Goal: Information Seeking & Learning: Check status

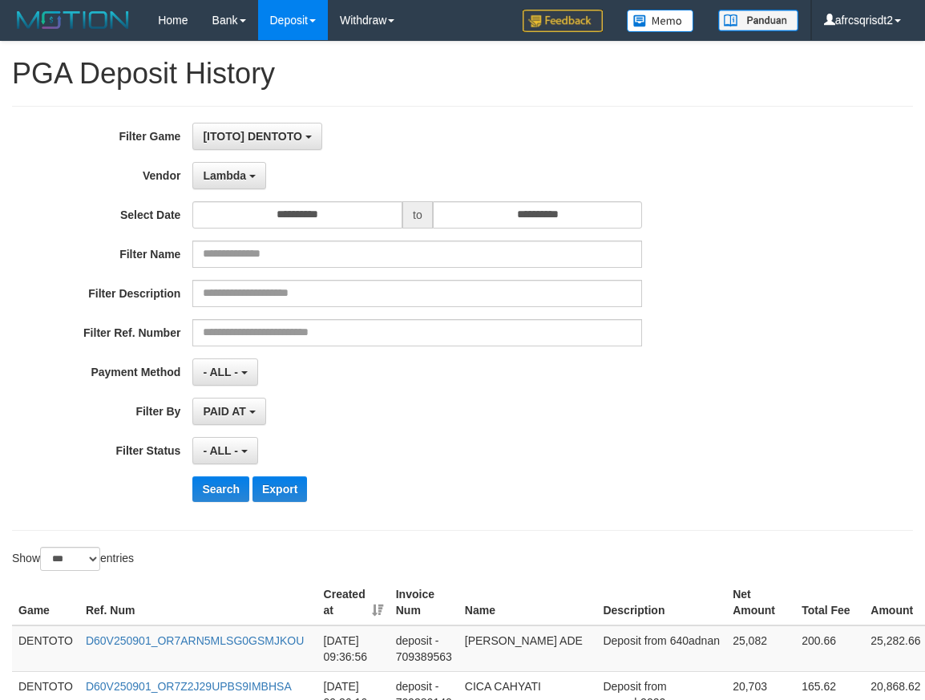
select select "**********"
select select "***"
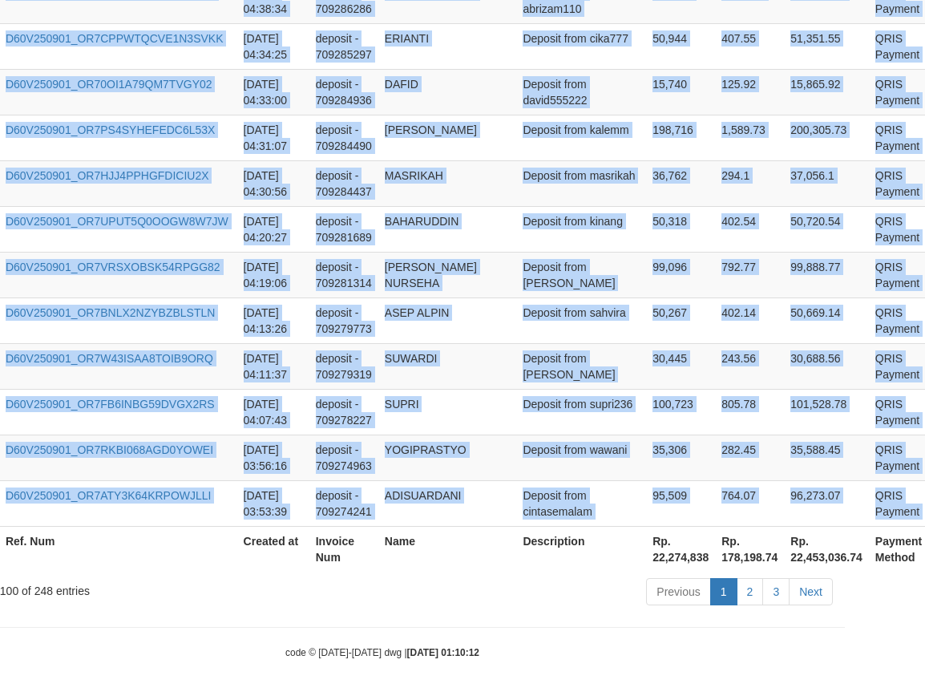
click at [396, 201] on td "MASRIKAH" at bounding box center [448, 183] width 139 height 46
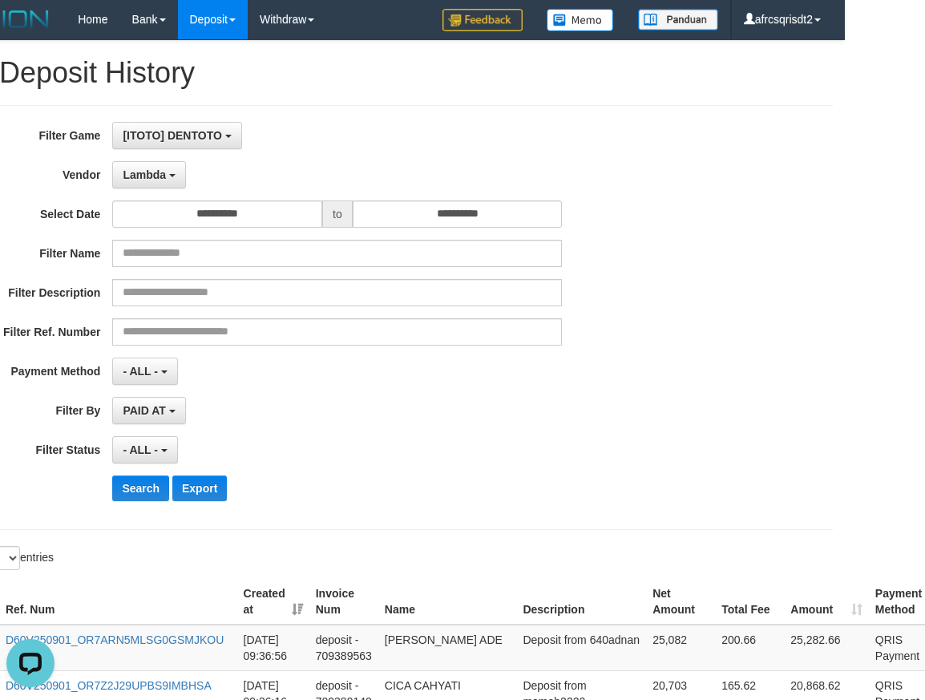
scroll to position [0, 80]
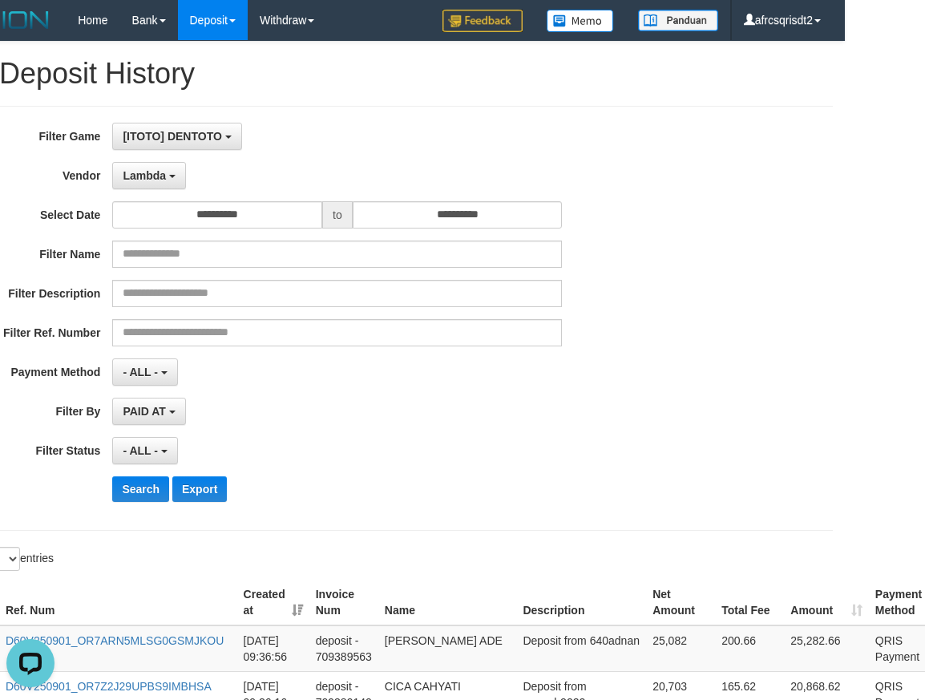
click at [488, 78] on h1 "PGA Deposit History" at bounding box center [382, 74] width 901 height 32
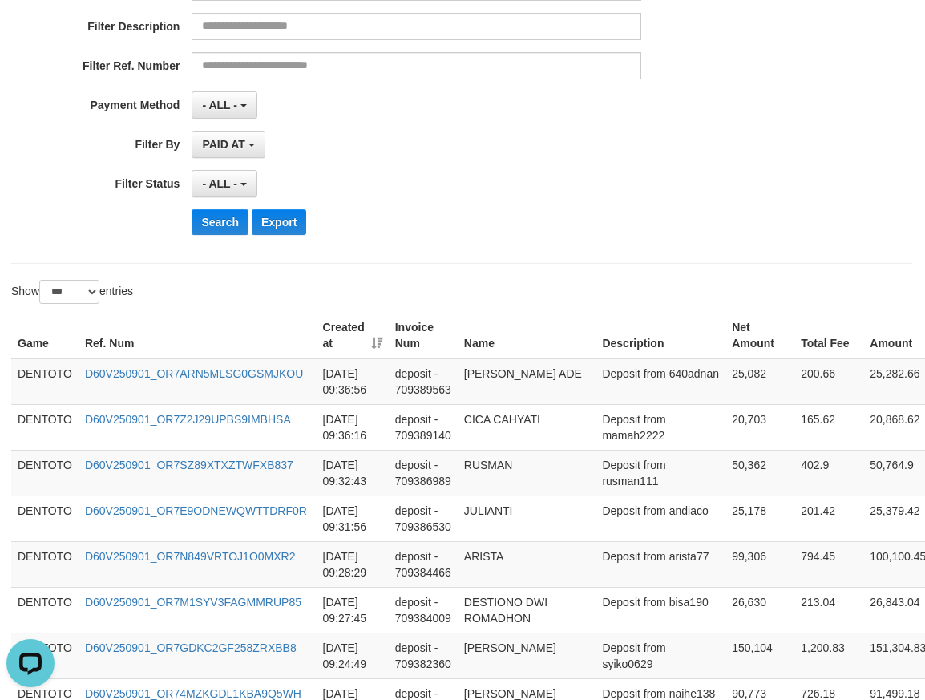
scroll to position [267, 0]
click at [209, 225] on button "Search" at bounding box center [220, 222] width 57 height 26
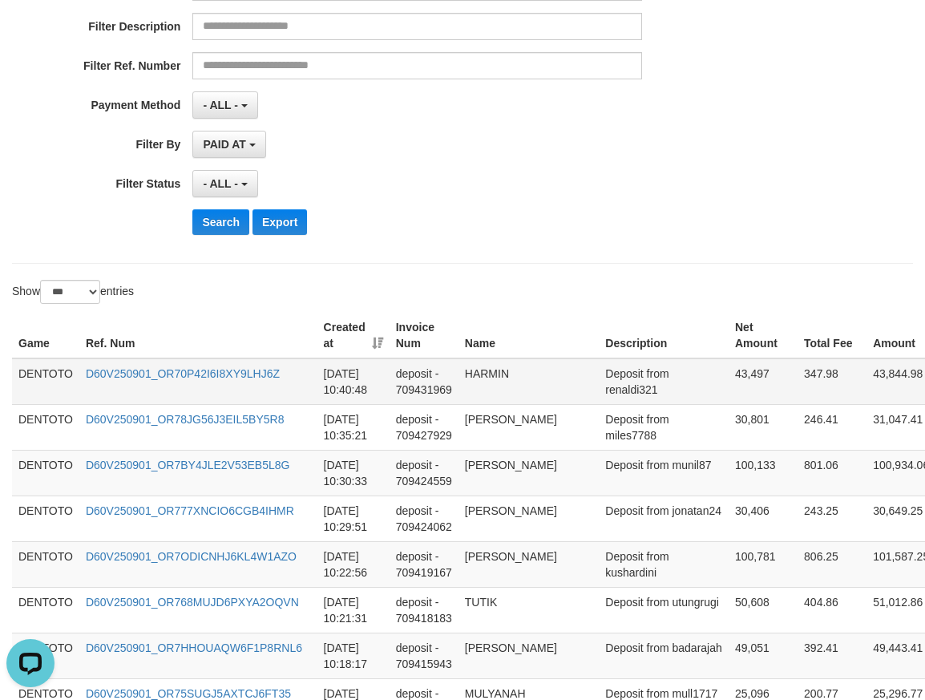
click at [38, 383] on td "DENTOTO" at bounding box center [45, 381] width 67 height 47
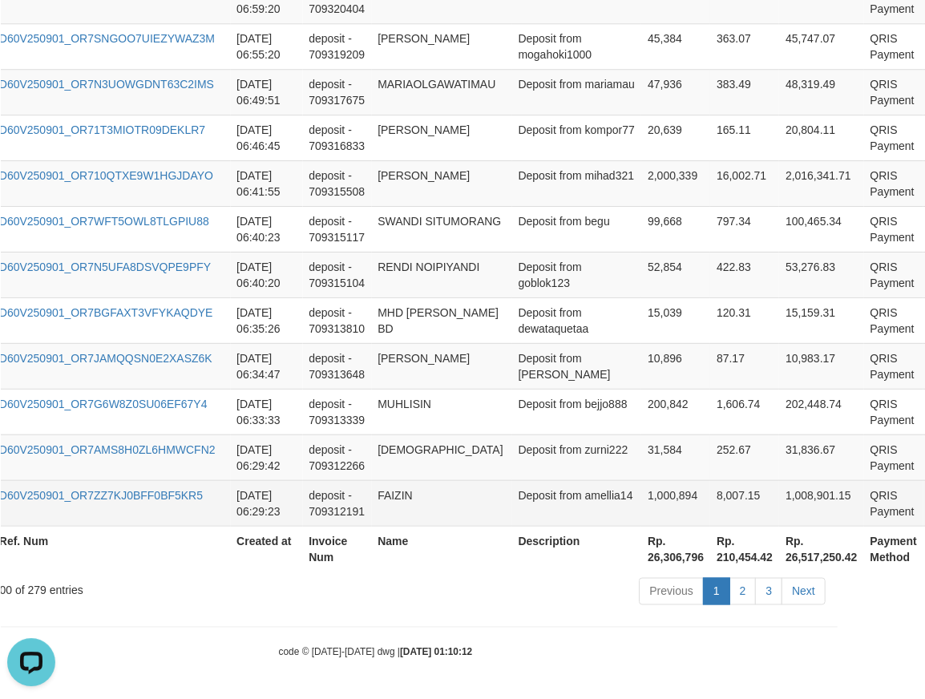
scroll to position [4670, 90]
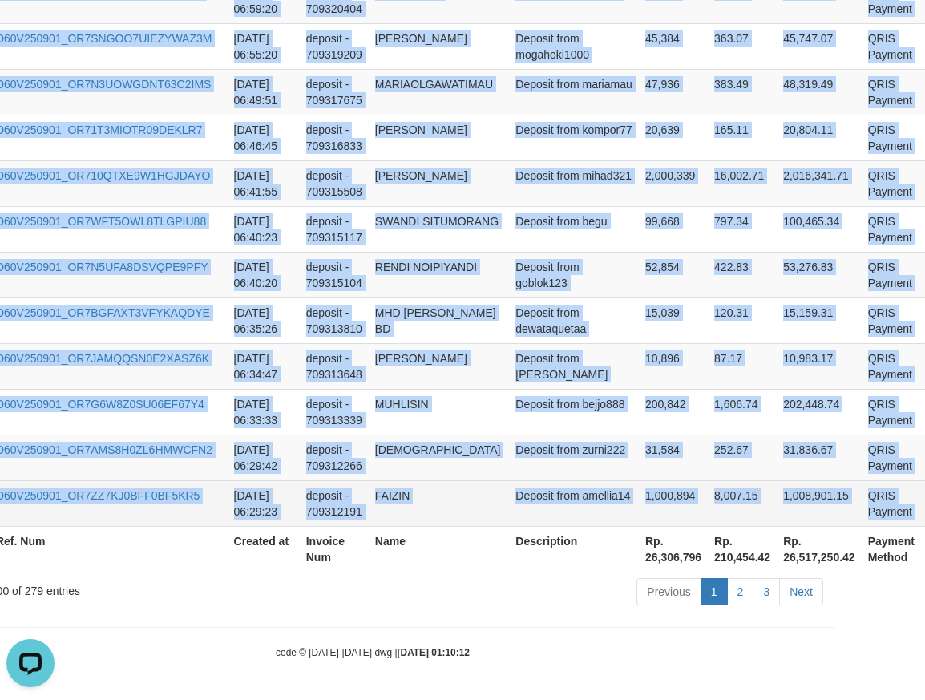
copy tbody "DENTOTO D60V250901_OR70P42I6I8XY9LHJ6Z 2025-09-01 10:40:48 deposit - 709431969 …"
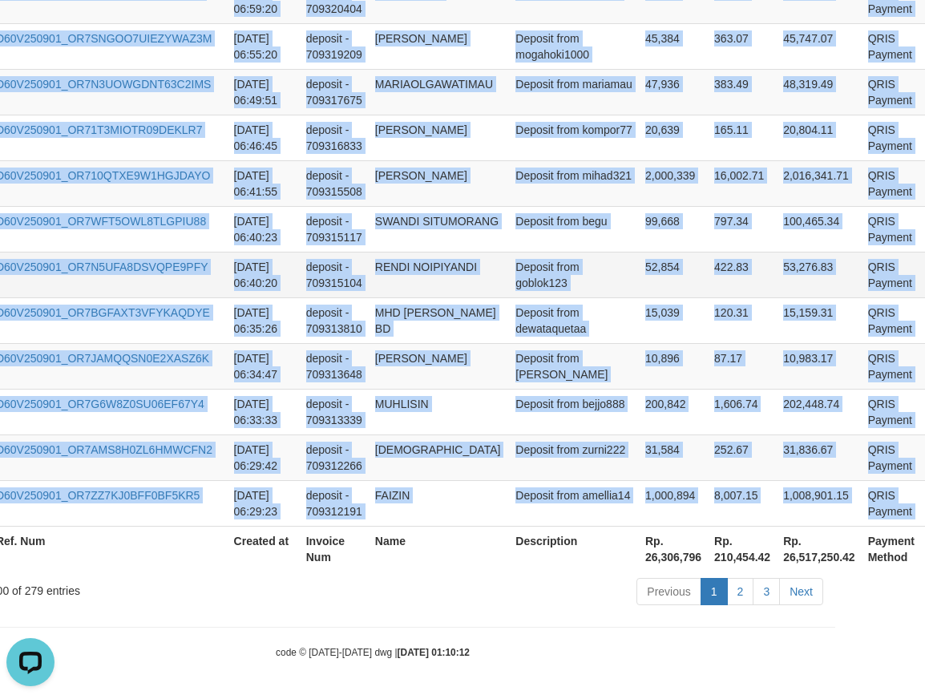
click at [472, 290] on td "RENDI NOIPIYANDI" at bounding box center [439, 275] width 140 height 46
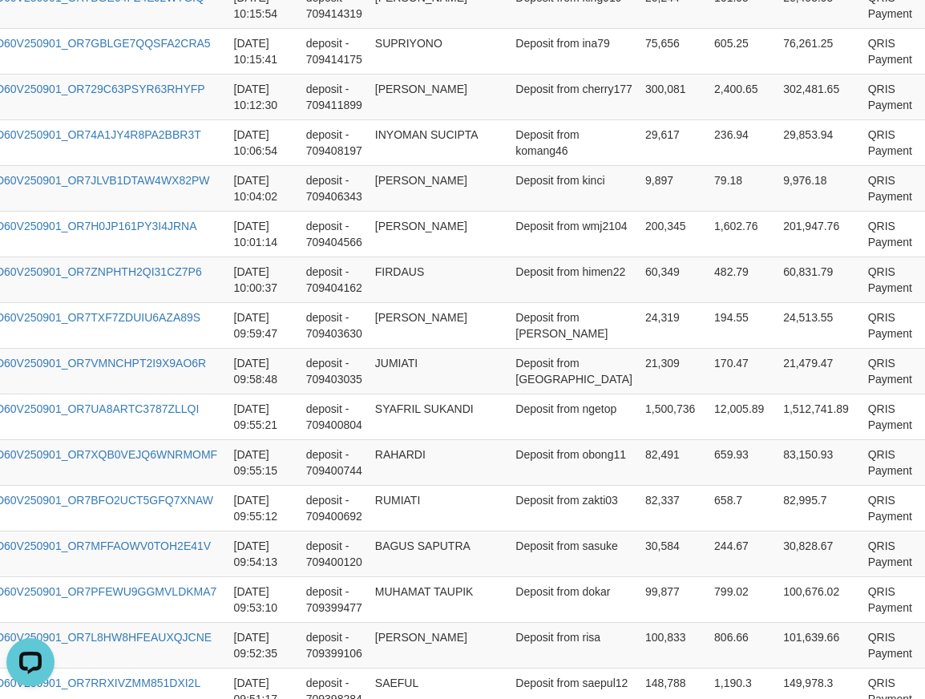
scroll to position [0, 90]
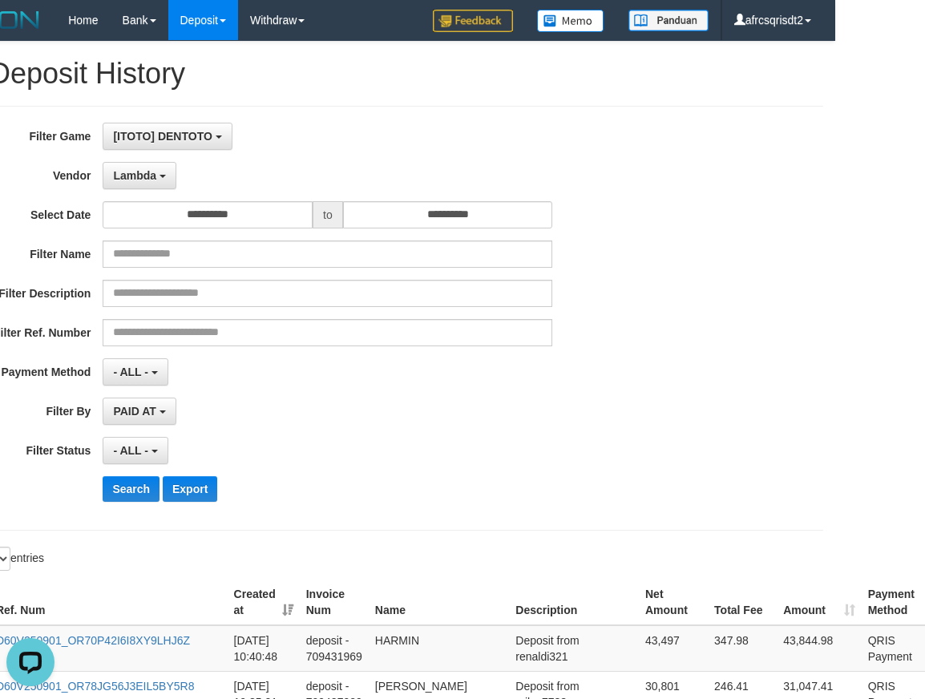
click at [538, 89] on h1 "PGA Deposit History" at bounding box center [372, 74] width 901 height 32
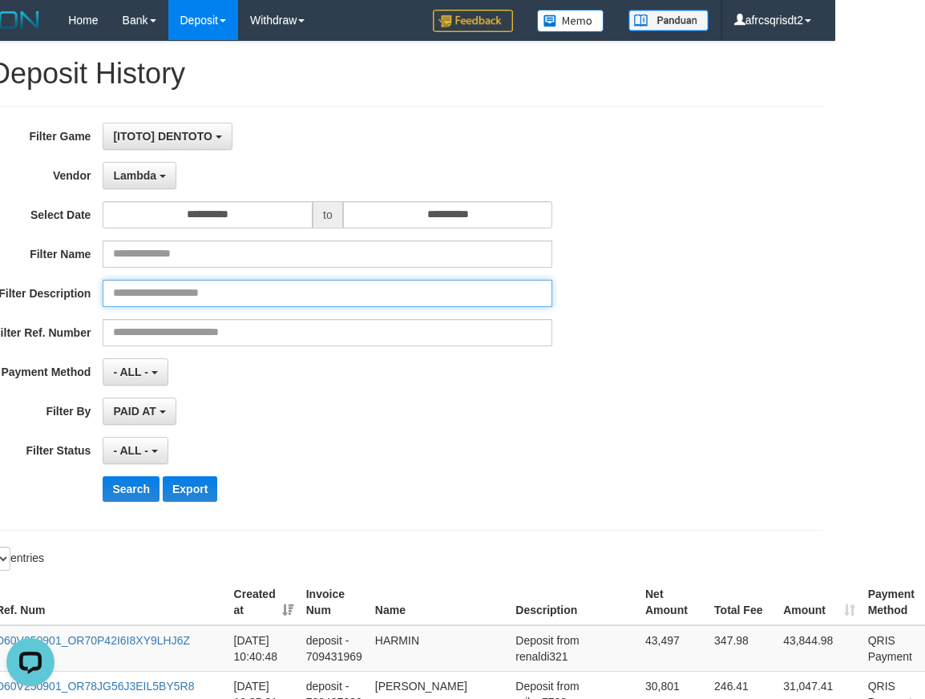
click at [471, 302] on input "text" at bounding box center [328, 293] width 450 height 27
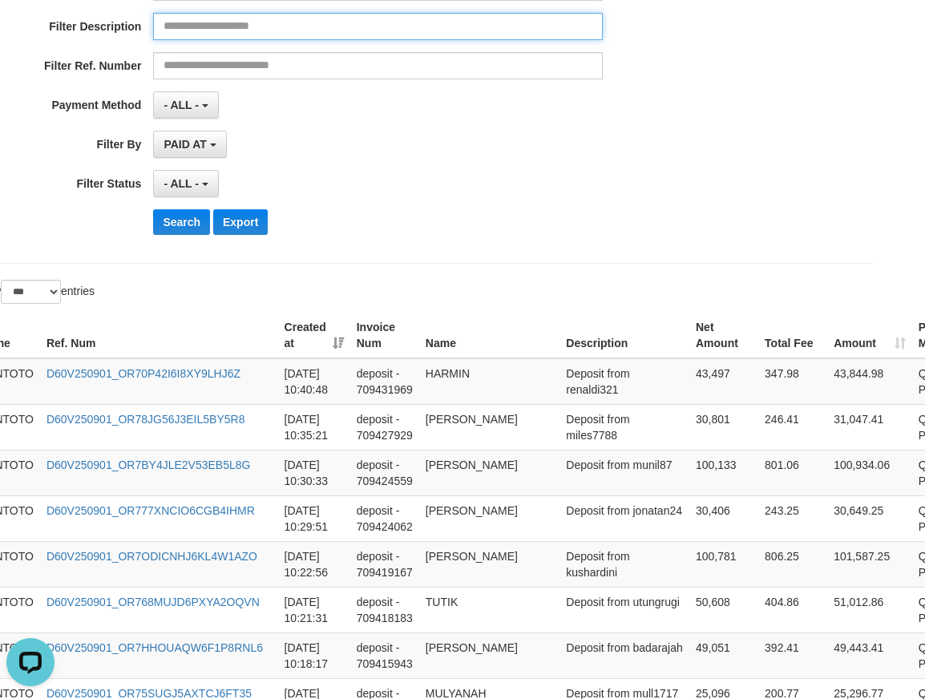
scroll to position [267, 0]
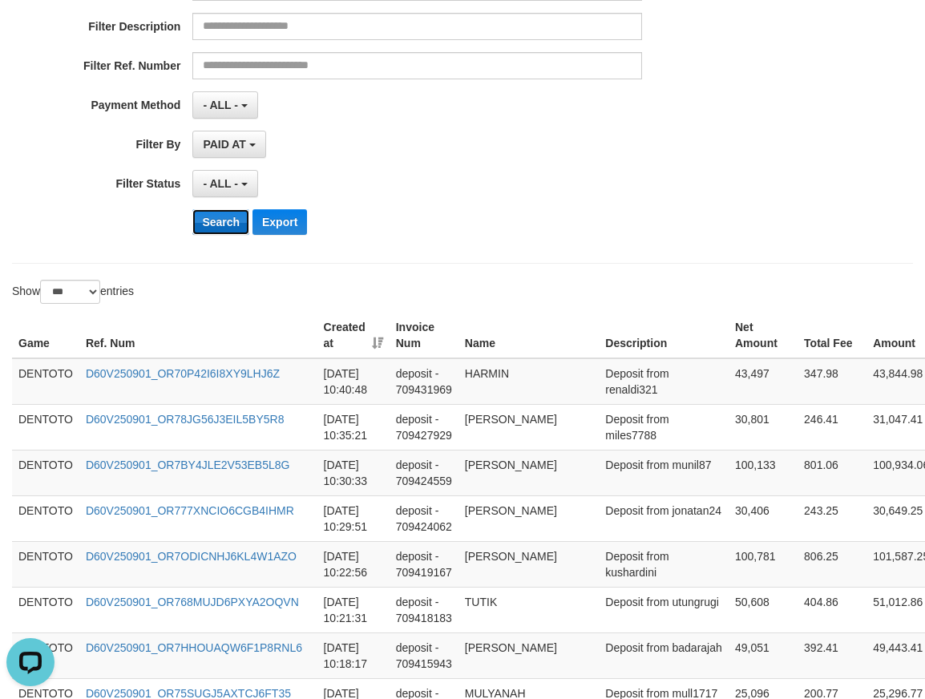
click at [217, 229] on button "Search" at bounding box center [220, 222] width 57 height 26
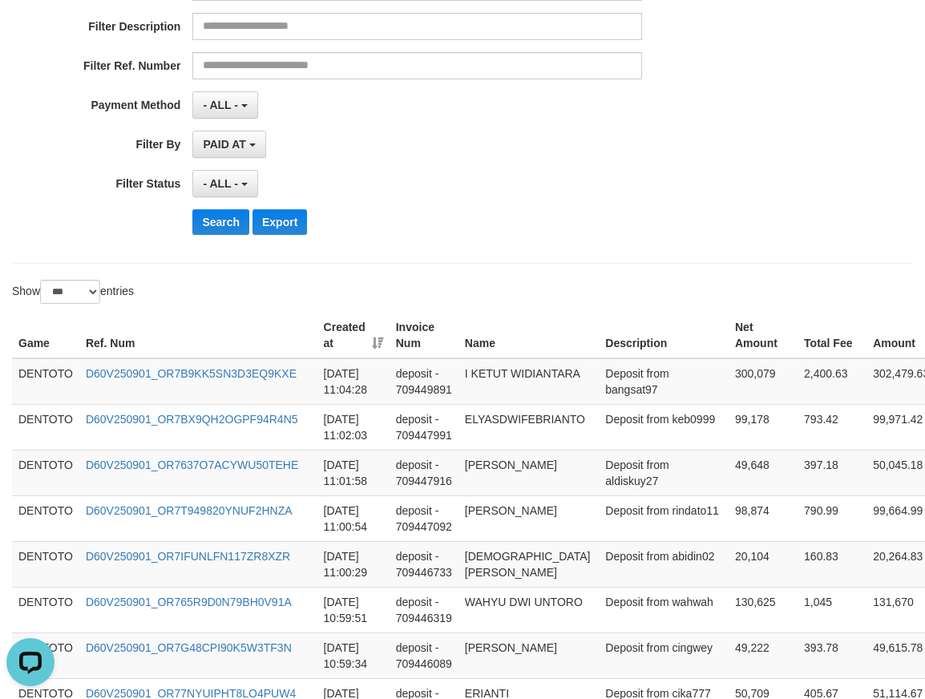
click at [37, 374] on td "DENTOTO" at bounding box center [45, 381] width 67 height 47
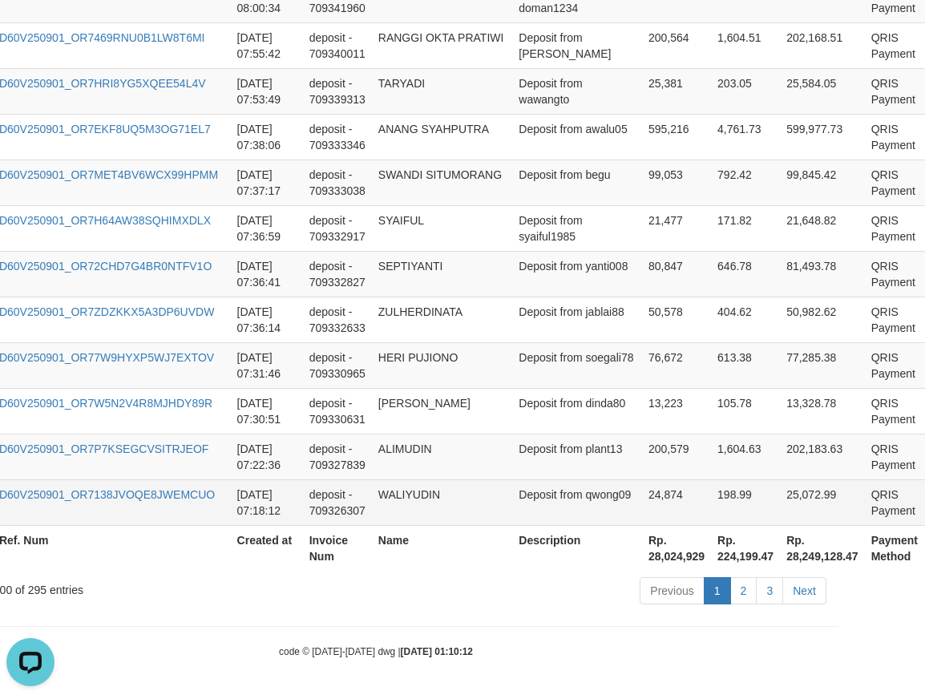
scroll to position [4671, 87]
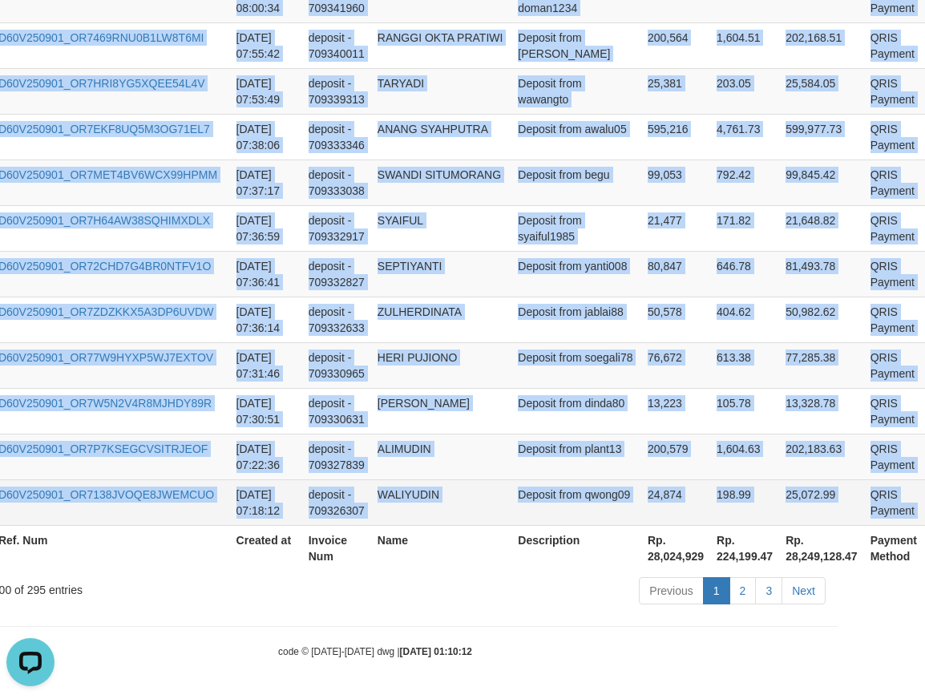
click at [925, 497] on span "P" at bounding box center [938, 496] width 16 height 14
copy tbody "DENTOTO D60V250901_OR7B9KK5SN3D3EQ9KXE 2025-09-01 11:04:28 deposit - 709449891 …"
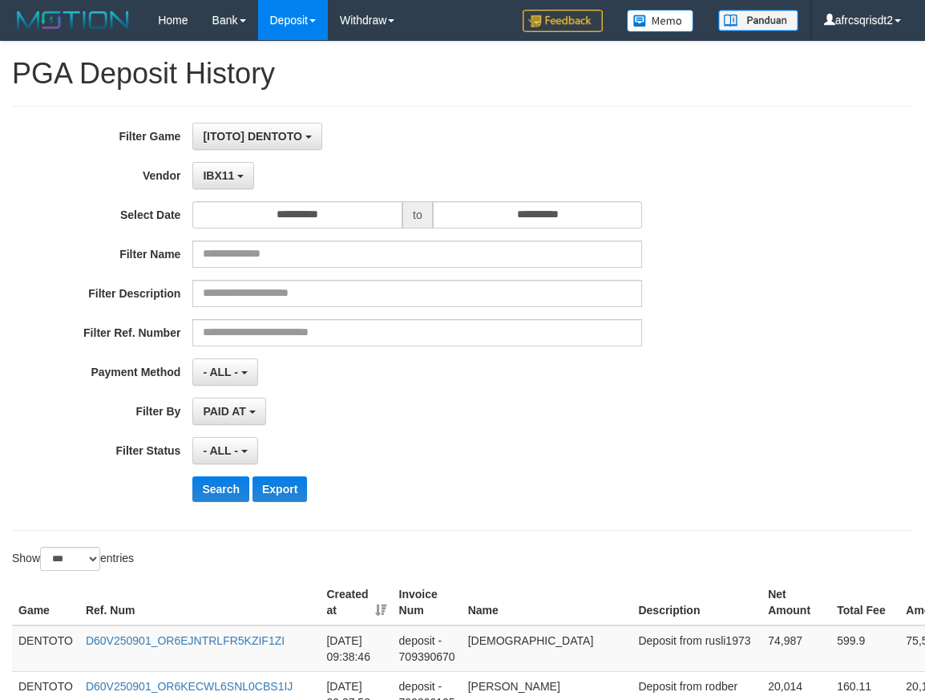
select select "**********"
select select "***"
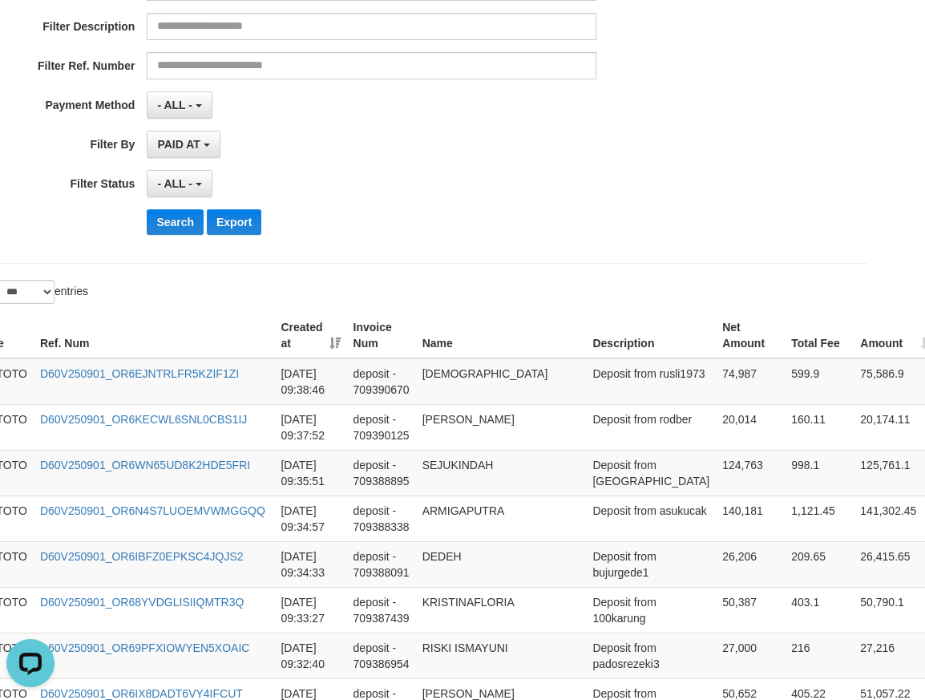
scroll to position [267, 0]
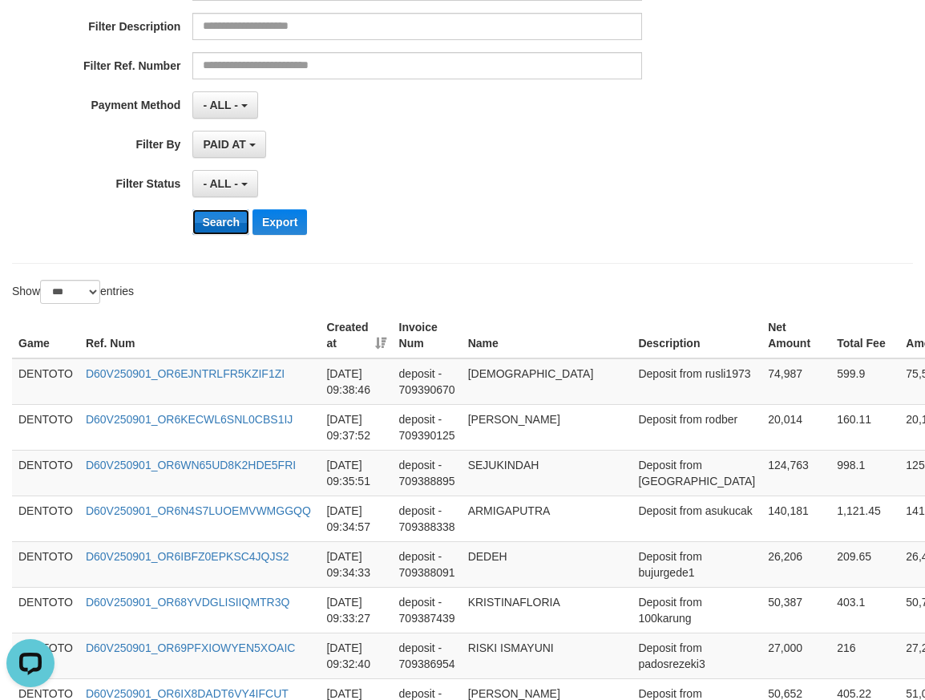
click at [209, 221] on button "Search" at bounding box center [220, 222] width 57 height 26
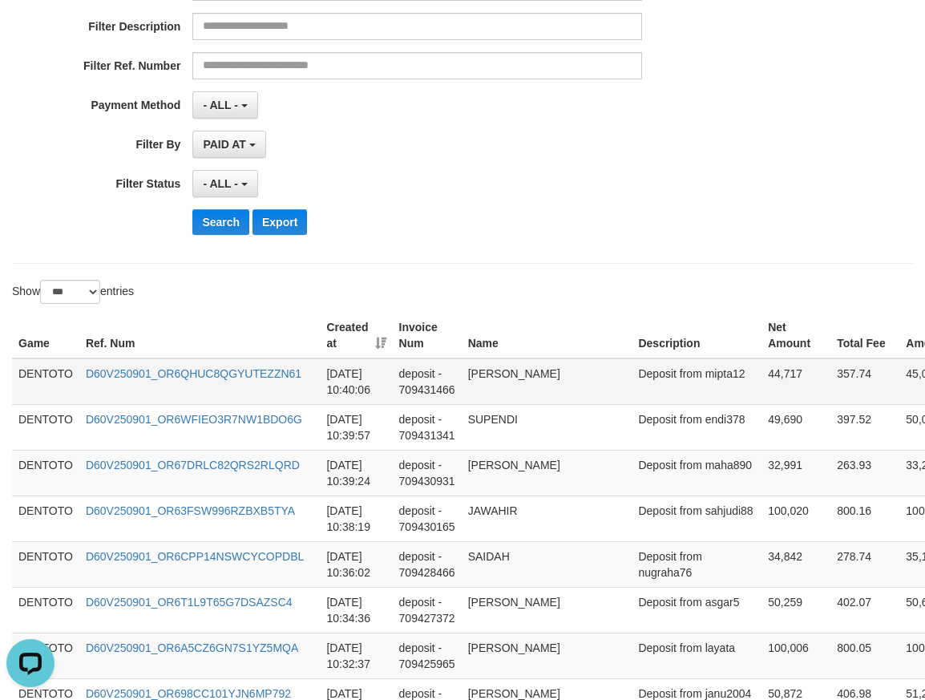
click at [30, 379] on td "DENTOTO" at bounding box center [45, 381] width 67 height 47
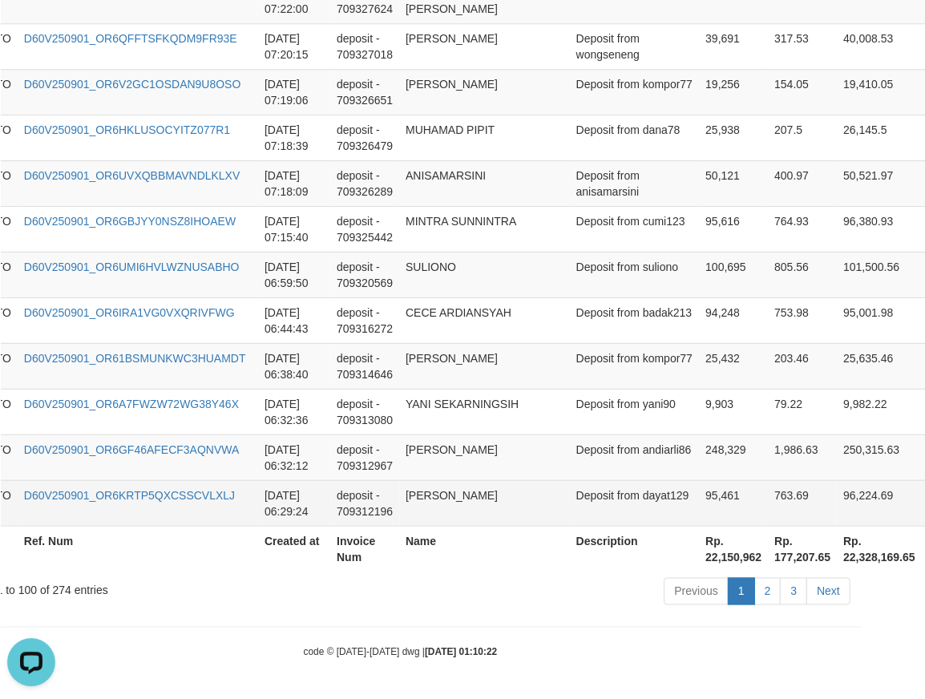
scroll to position [4670, 124]
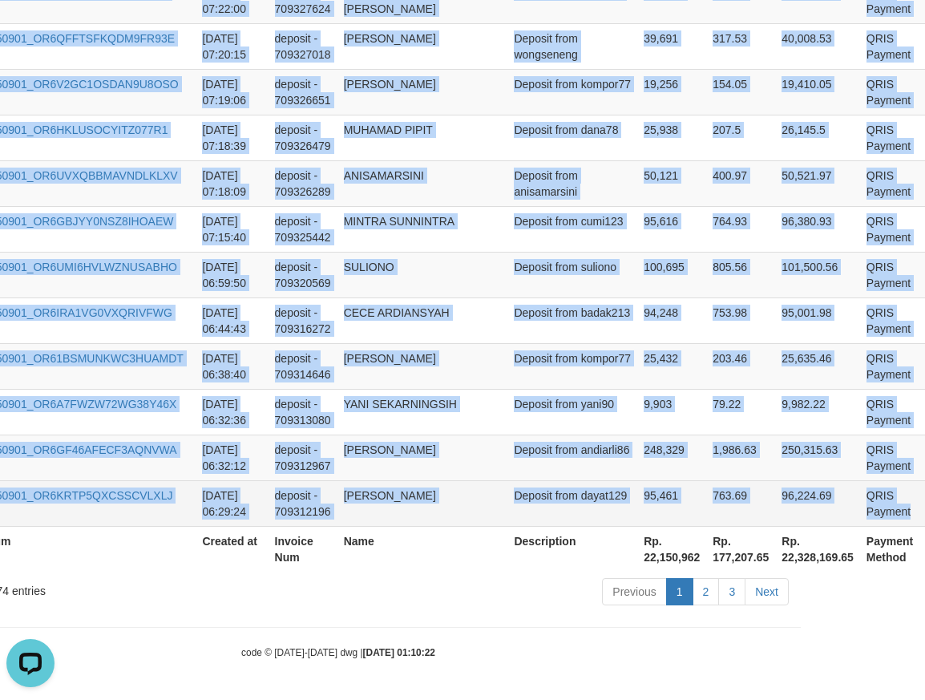
click at [877, 504] on td "QRIS Payment" at bounding box center [889, 503] width 59 height 46
click at [920, 495] on td "P" at bounding box center [943, 503] width 47 height 46
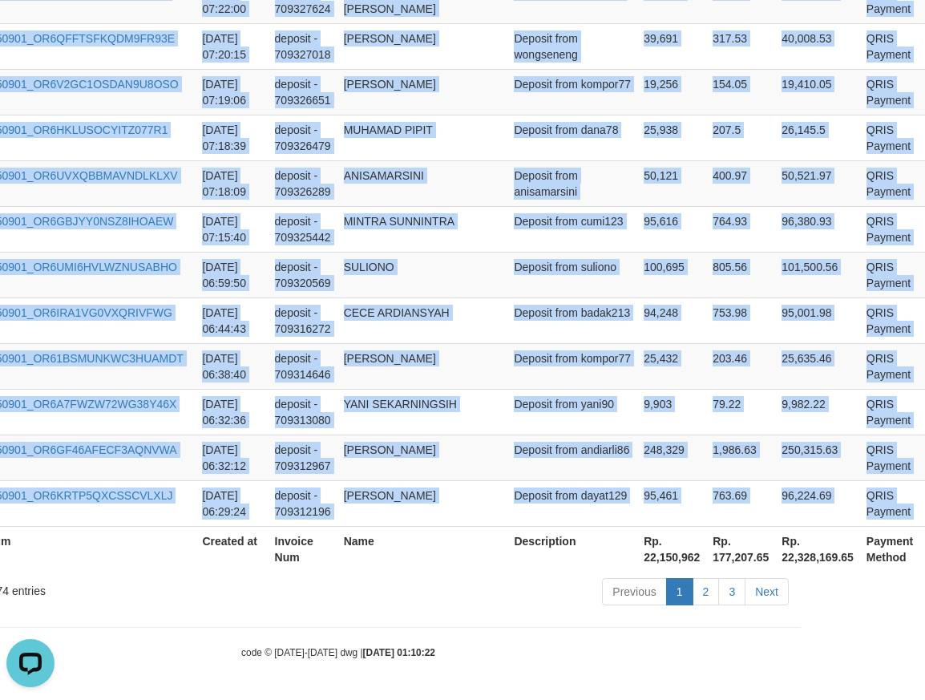
copy tbody "DENTOTO D60V250901_OR6QHUC8QGYUTEZZN61 2025-09-01 10:40:06 deposit - 709431466 …"
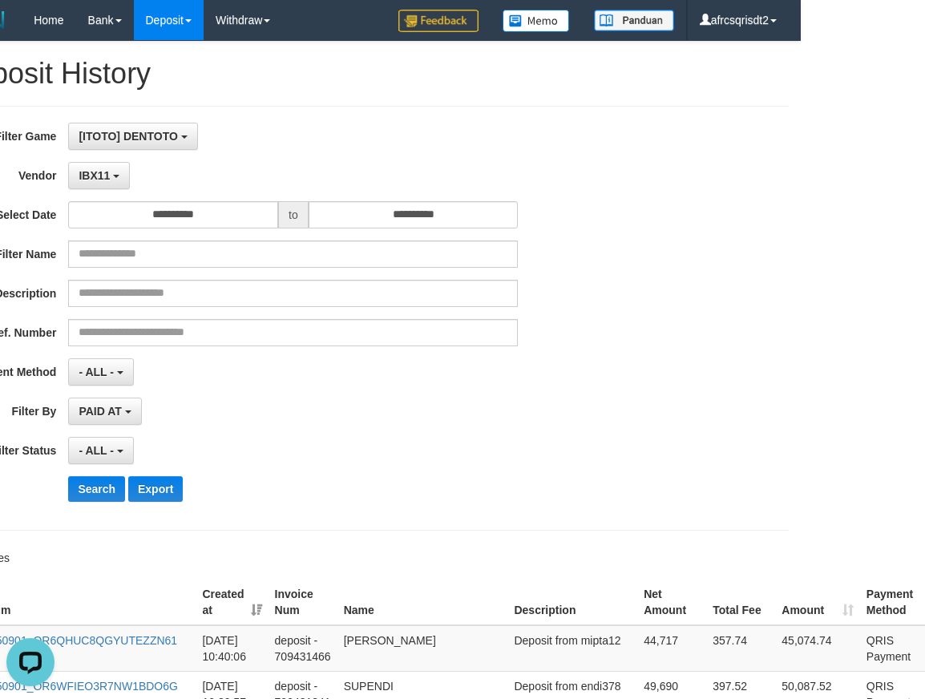
click at [518, 87] on h1 "PGA Deposit History" at bounding box center [338, 74] width 901 height 32
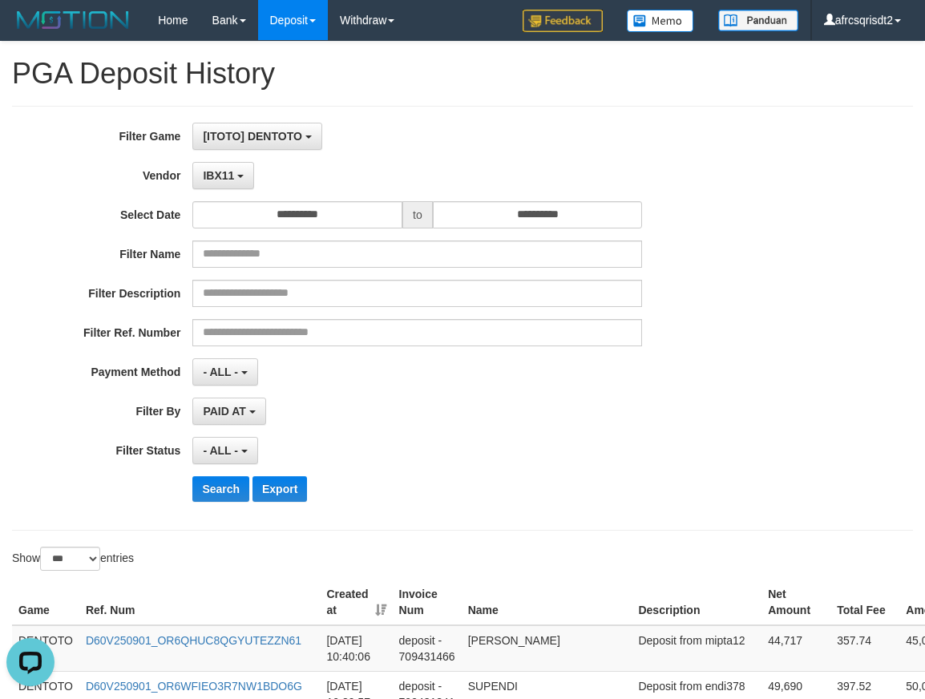
scroll to position [267, 0]
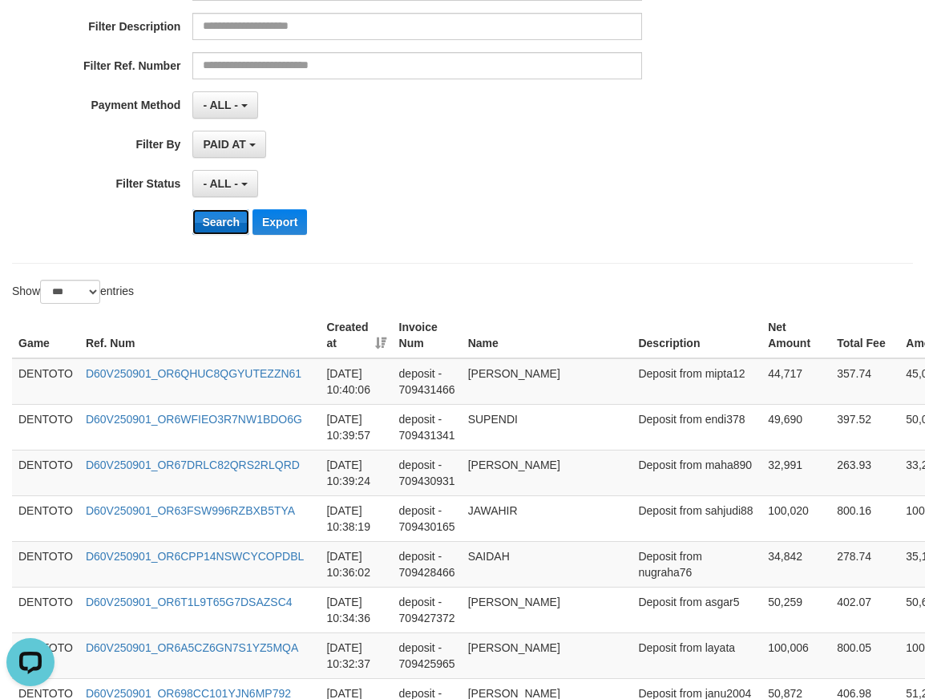
click at [221, 221] on button "Search" at bounding box center [220, 222] width 57 height 26
click at [221, 219] on button "Search" at bounding box center [220, 222] width 57 height 26
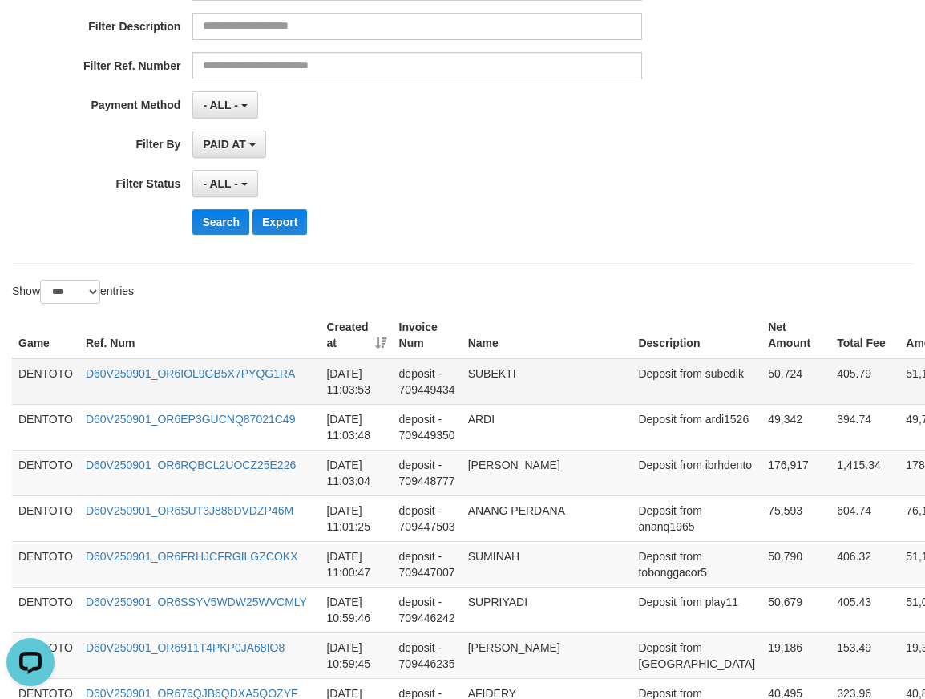
click at [55, 366] on td "DENTOTO" at bounding box center [45, 381] width 67 height 47
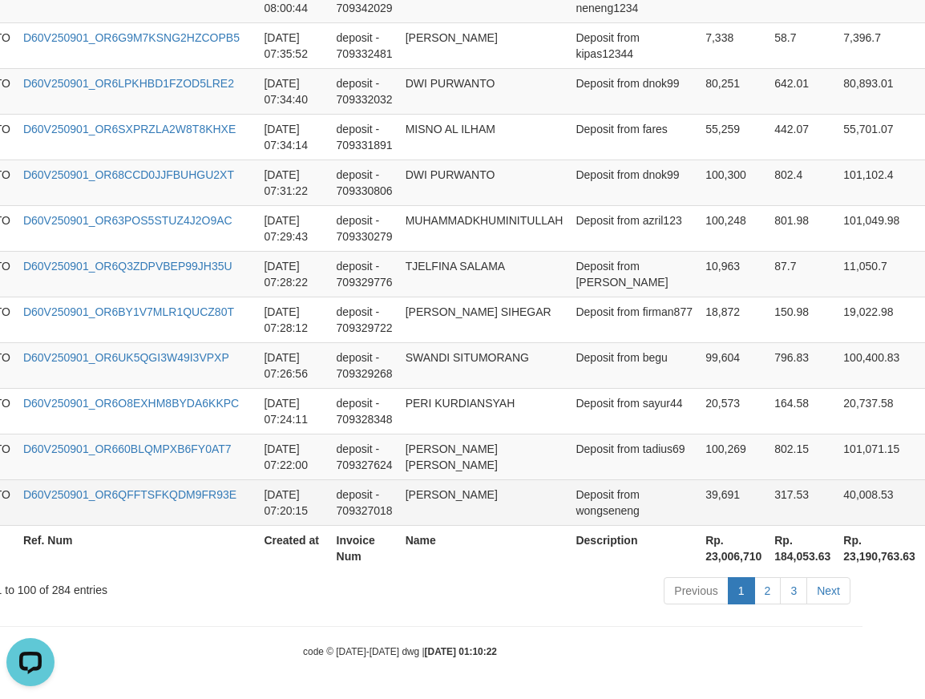
scroll to position [4671, 124]
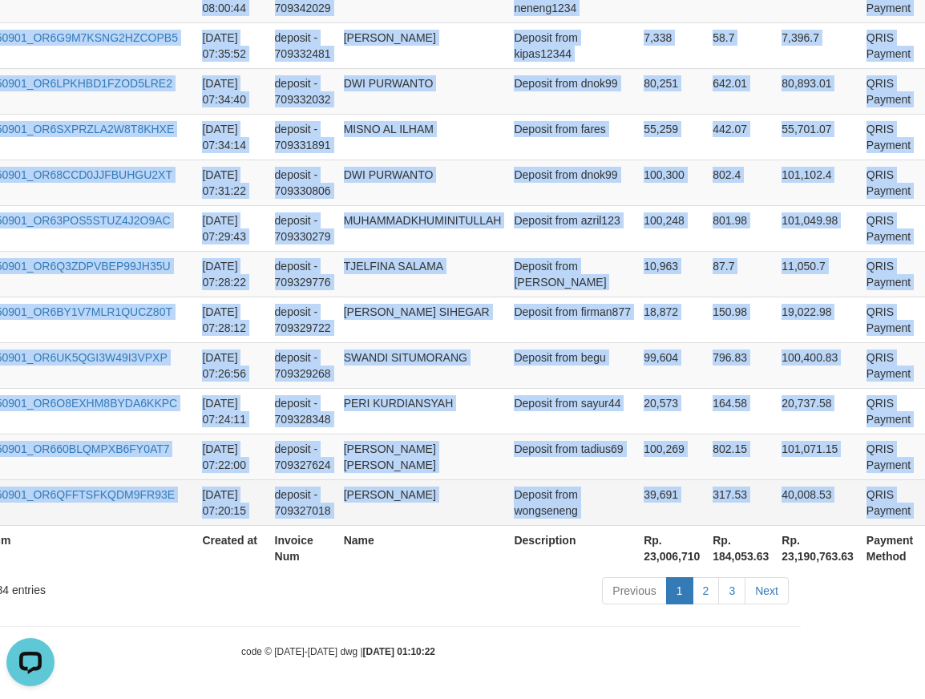
click at [920, 497] on td "P" at bounding box center [943, 503] width 47 height 46
copy tbody "DENTOTO D60V250901_OR6IOL9GB5X7PYQG1RA 2025-09-01 11:03:53 deposit - 709449434 …"
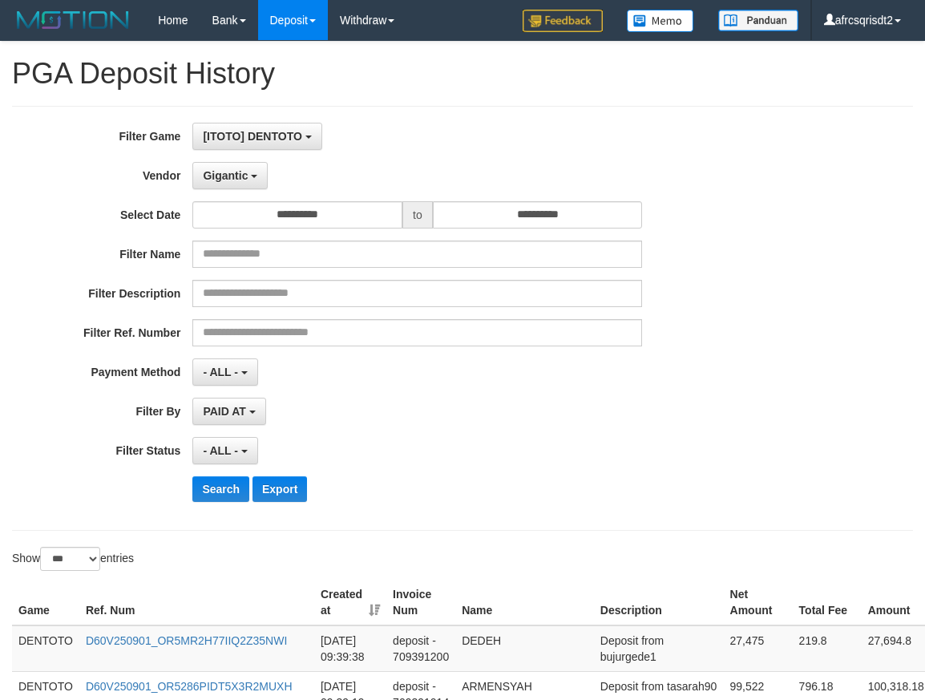
select select "**********"
select select "***"
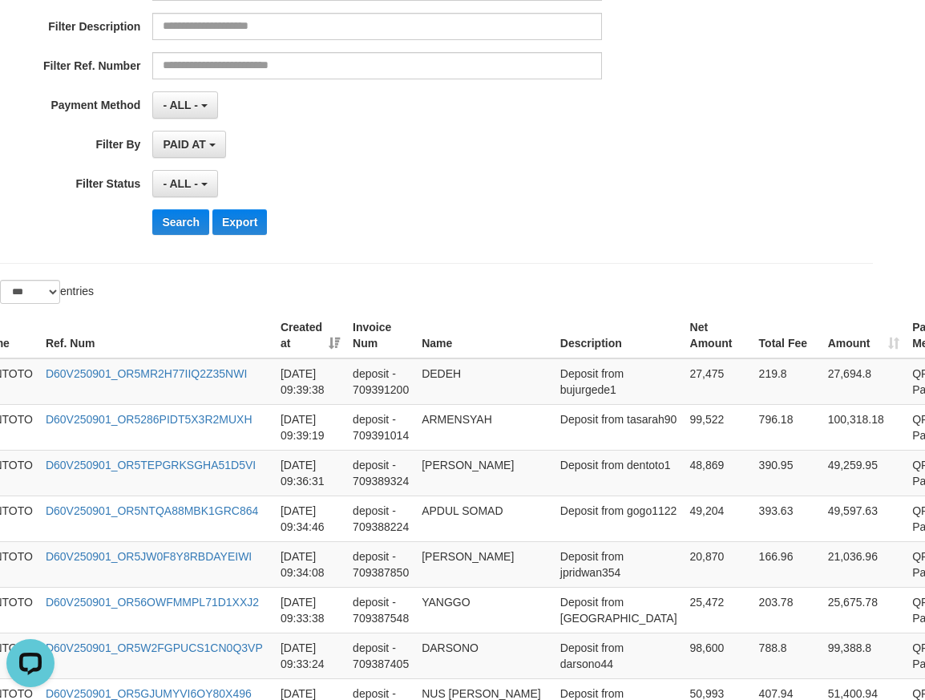
scroll to position [267, 0]
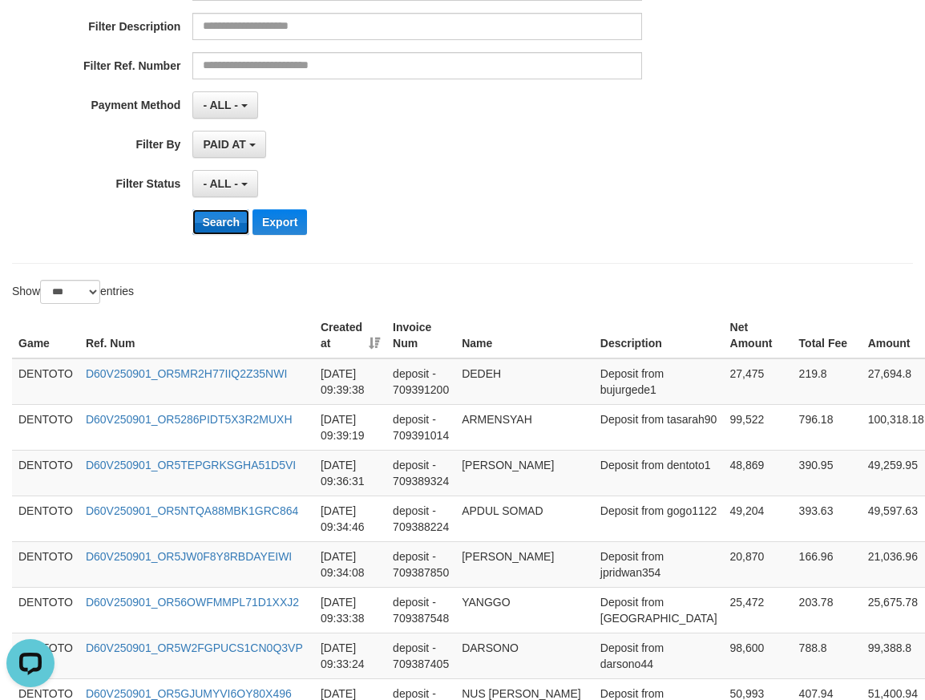
click at [220, 230] on button "Search" at bounding box center [220, 222] width 57 height 26
click at [220, 227] on button "Search" at bounding box center [220, 222] width 57 height 26
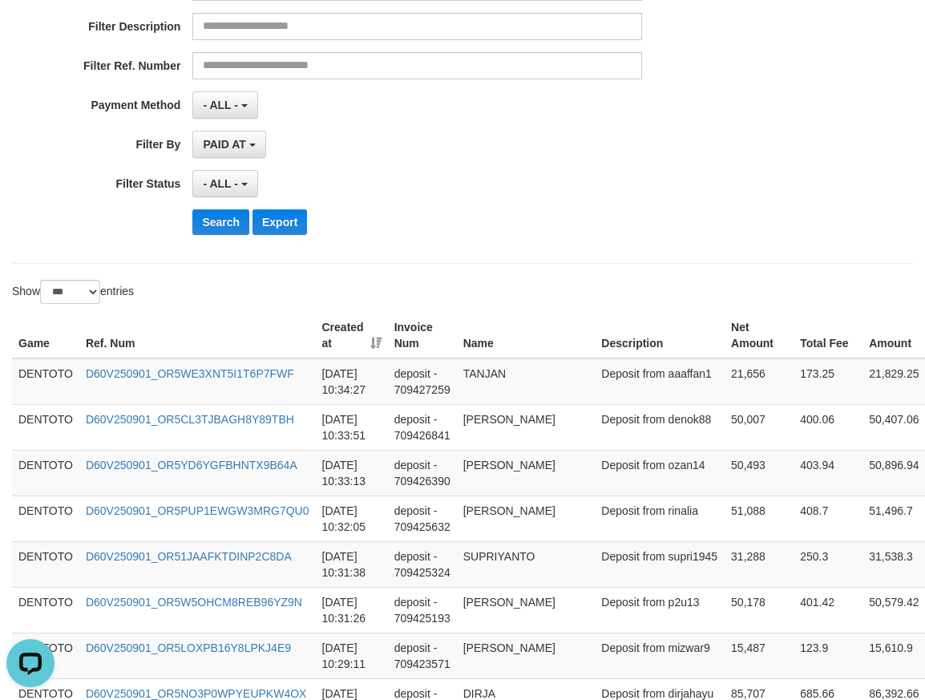
click at [51, 364] on td "DENTOTO" at bounding box center [45, 381] width 67 height 47
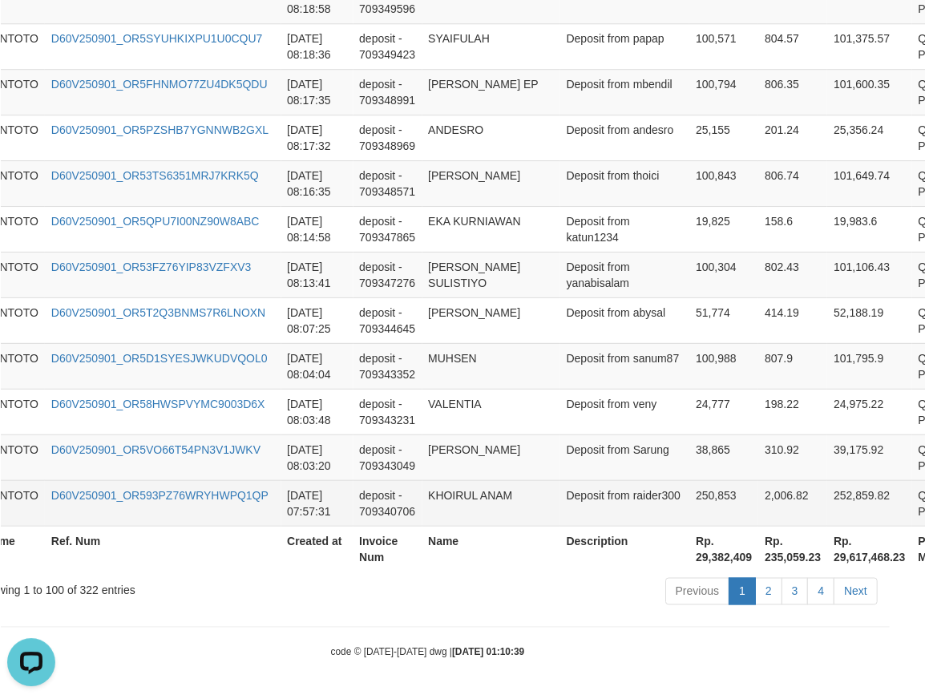
scroll to position [4670, 75]
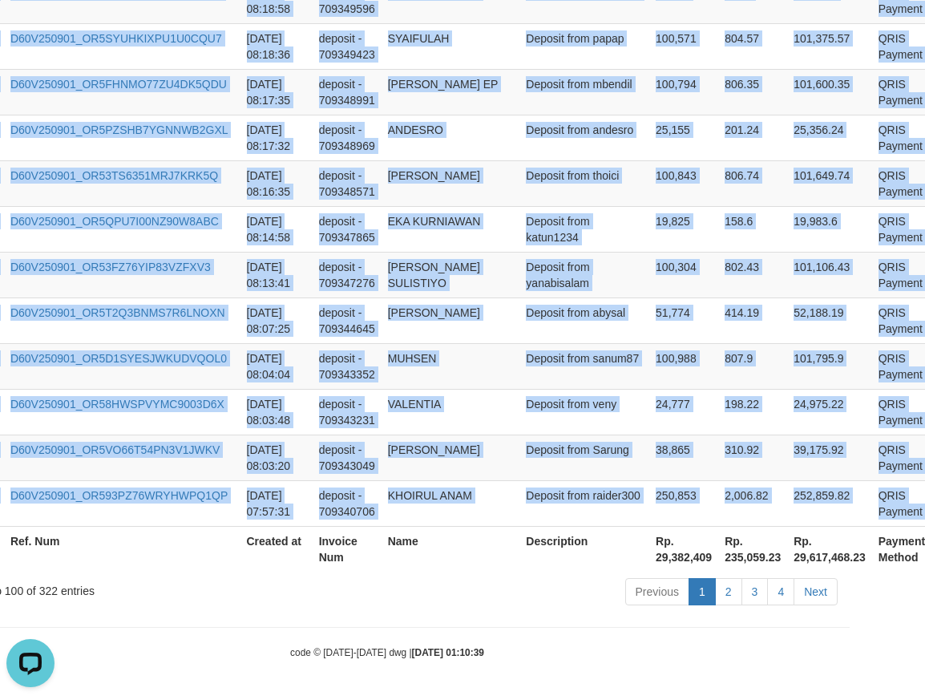
copy tbody "DENTOTO D60V250901_OR5WE3XNT5I1T6P7FWF 2025-09-01 10:34:27 deposit - 709427259 …"
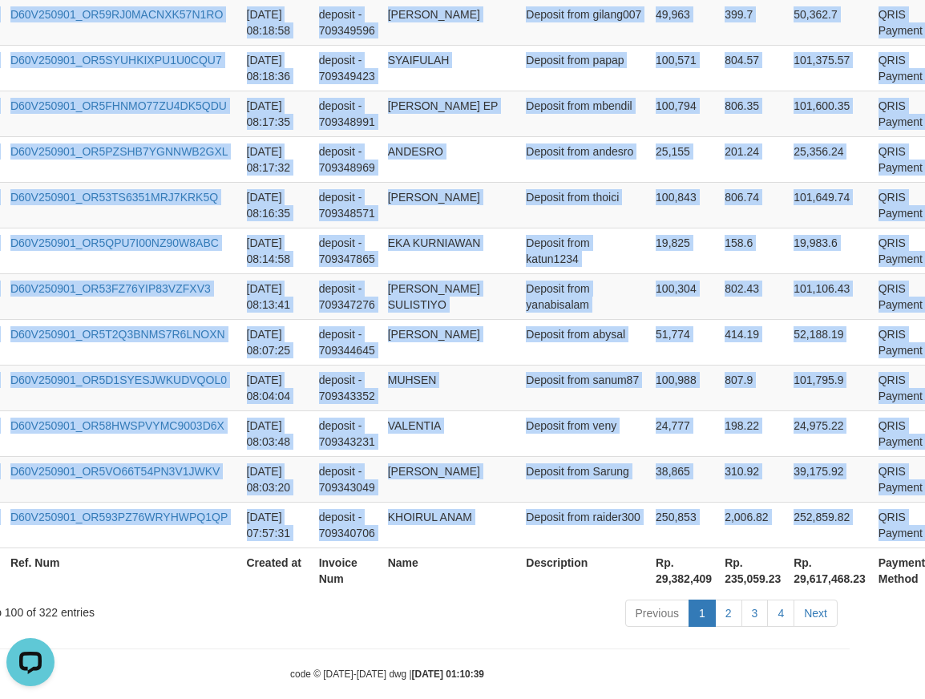
scroll to position [0, 75]
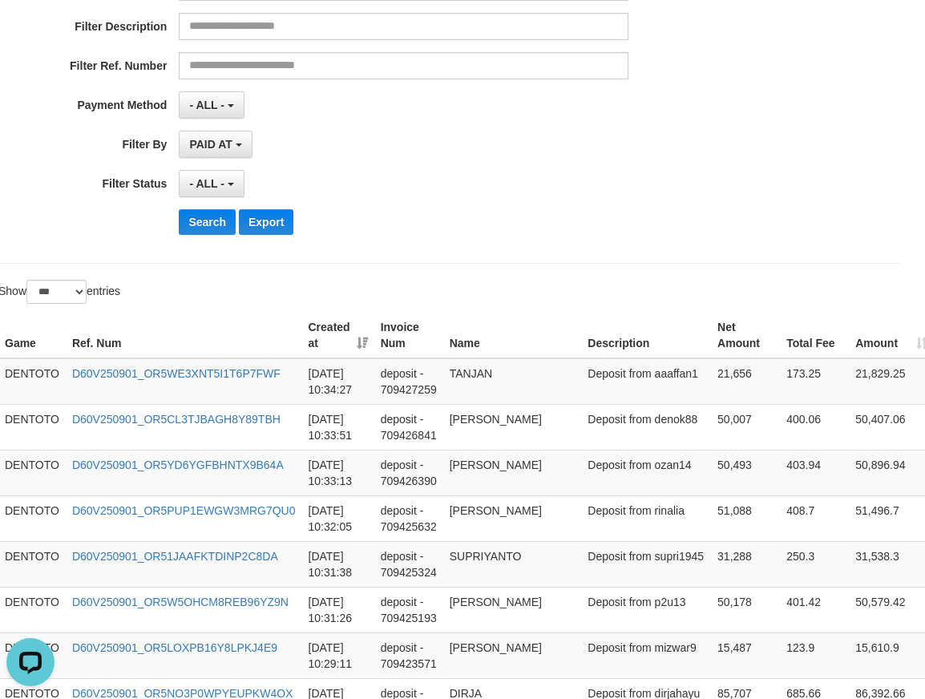
scroll to position [267, 0]
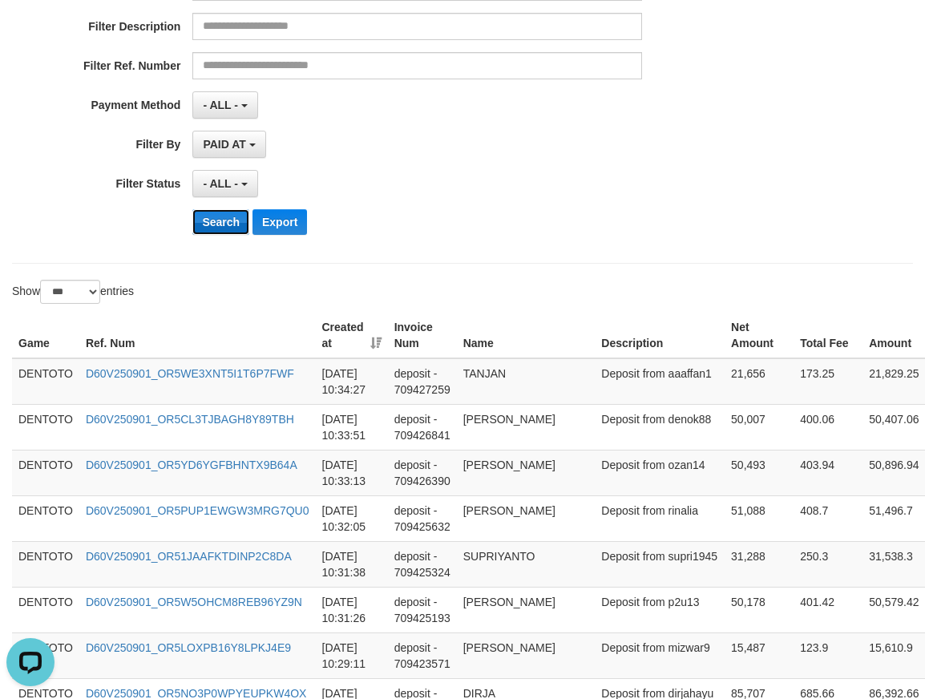
click at [225, 223] on button "Search" at bounding box center [220, 222] width 57 height 26
click at [226, 223] on button "Search" at bounding box center [220, 222] width 57 height 26
click at [222, 219] on button "Search" at bounding box center [220, 222] width 57 height 26
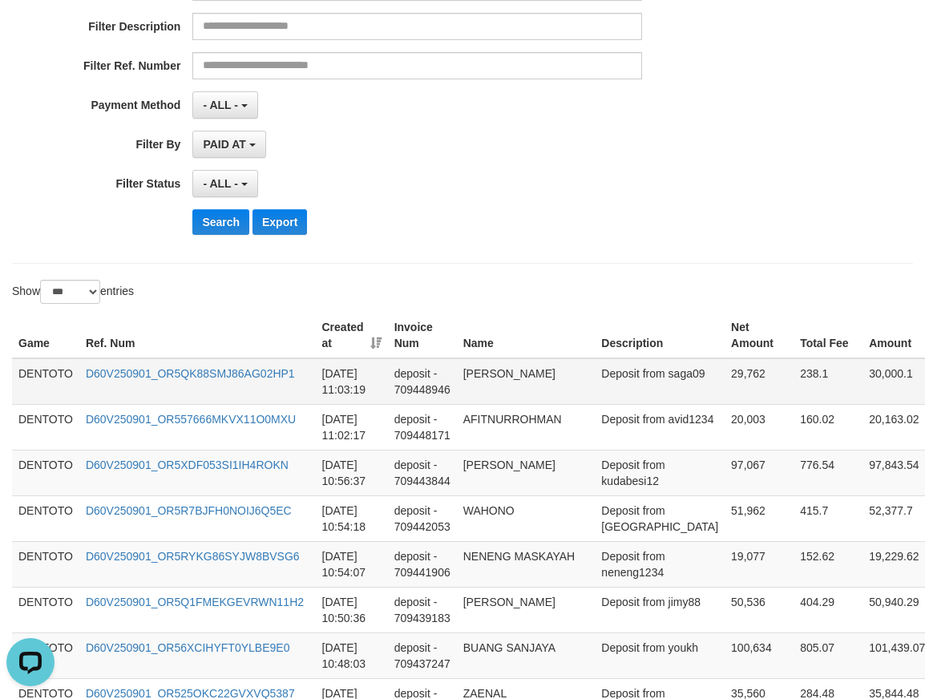
click at [42, 373] on td "DENTOTO" at bounding box center [45, 381] width 67 height 47
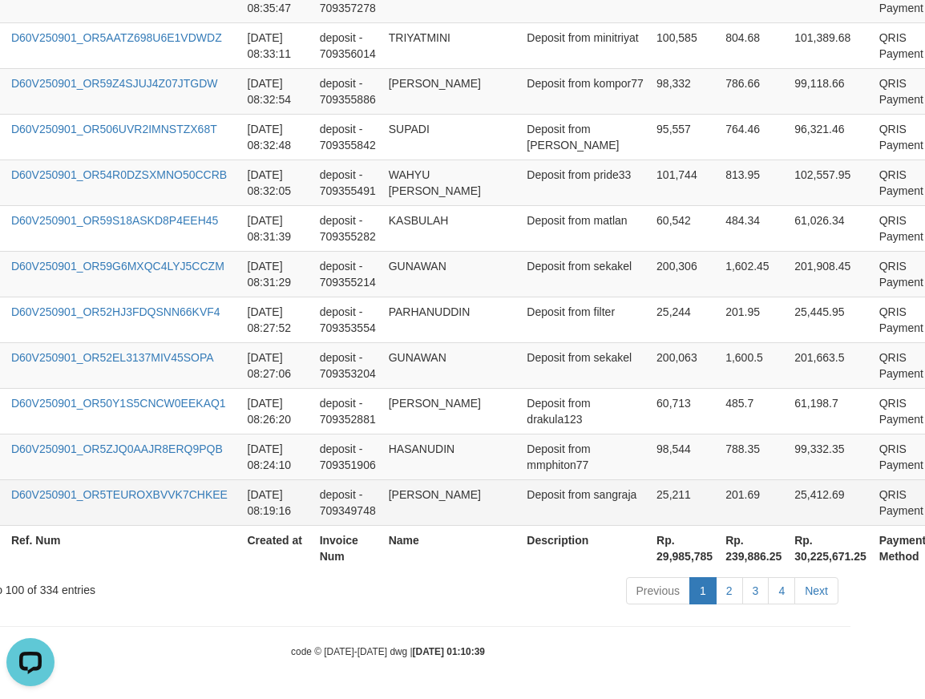
scroll to position [4671, 75]
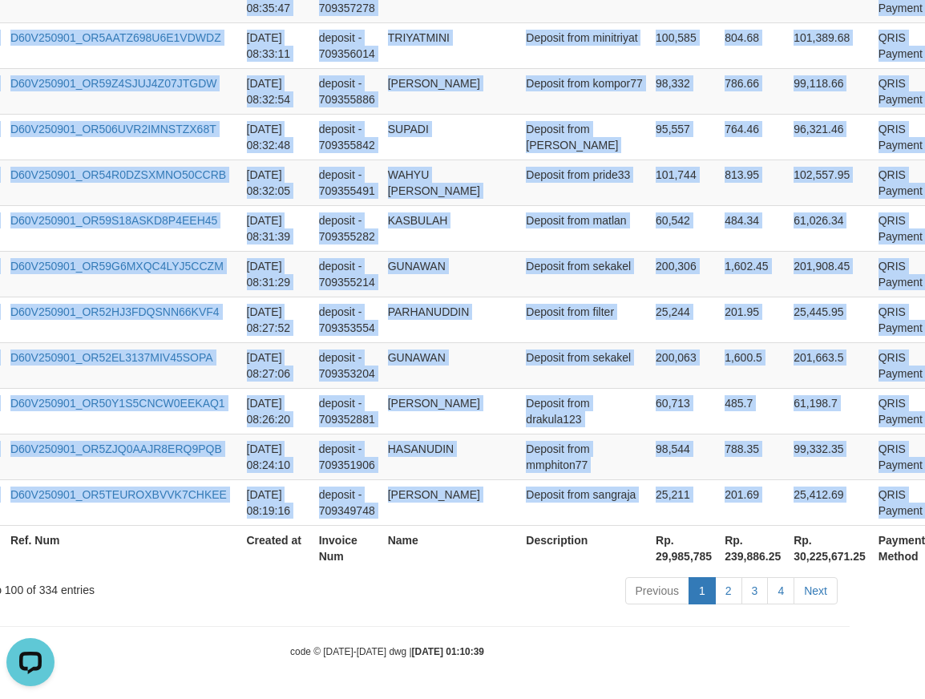
copy tbody "DENTOTO D60V250901_OR5QK88SMJ86AG02HP1 2025-09-01 11:03:19 deposit - 709448946 …"
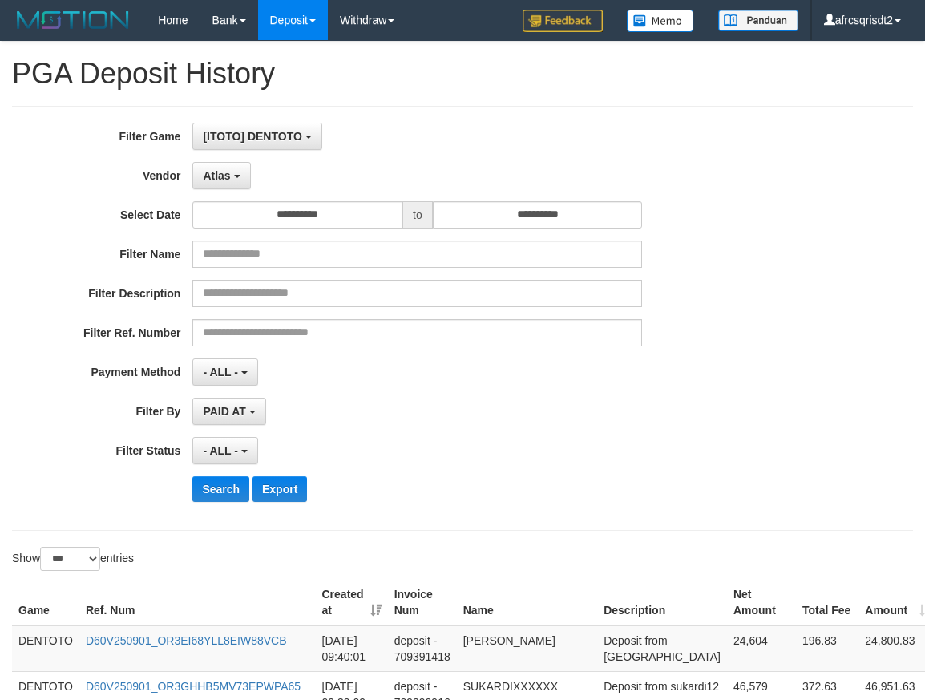
select select "**********"
select select "***"
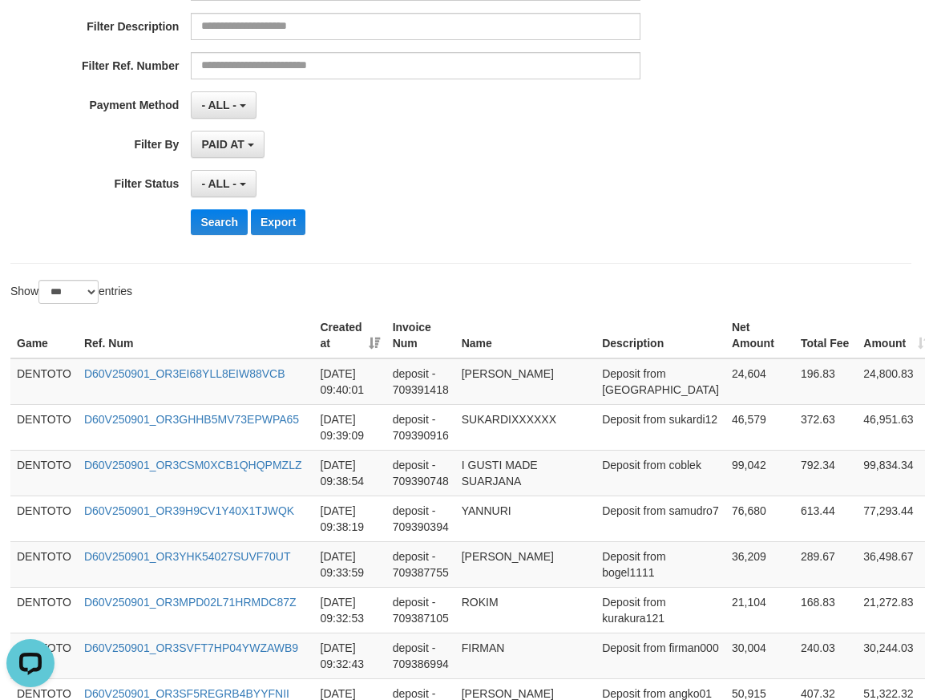
scroll to position [267, 0]
click at [214, 225] on button "Search" at bounding box center [220, 222] width 57 height 26
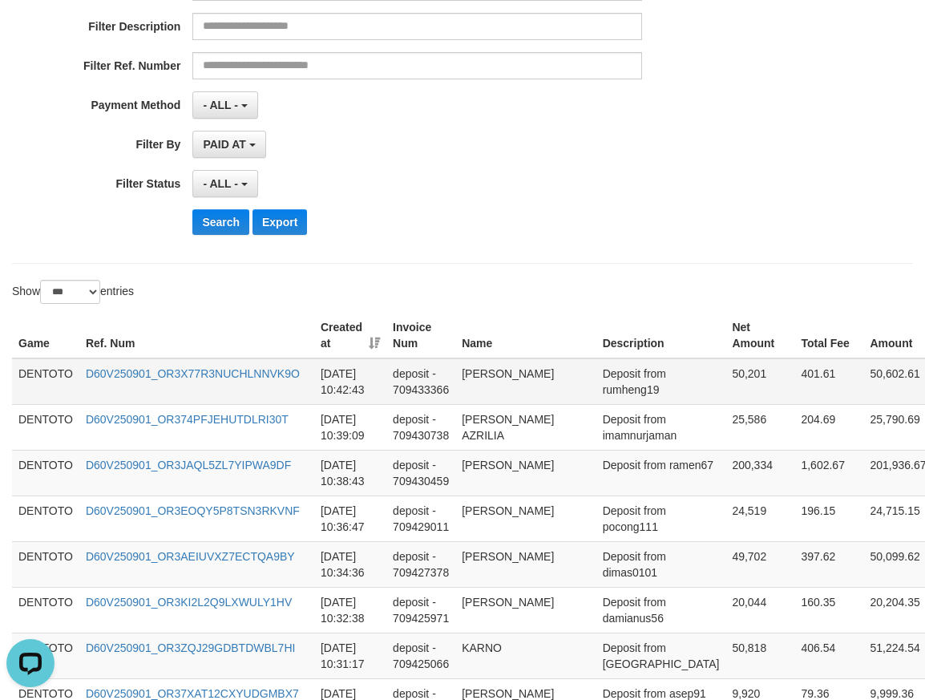
click at [61, 369] on td "DENTOTO" at bounding box center [45, 381] width 67 height 47
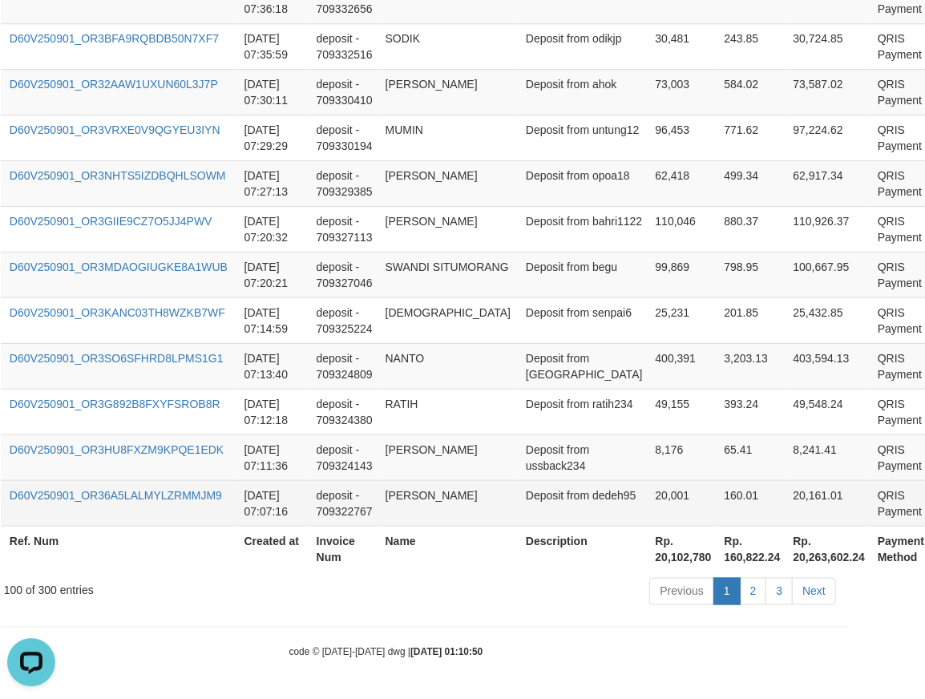
scroll to position [4670, 87]
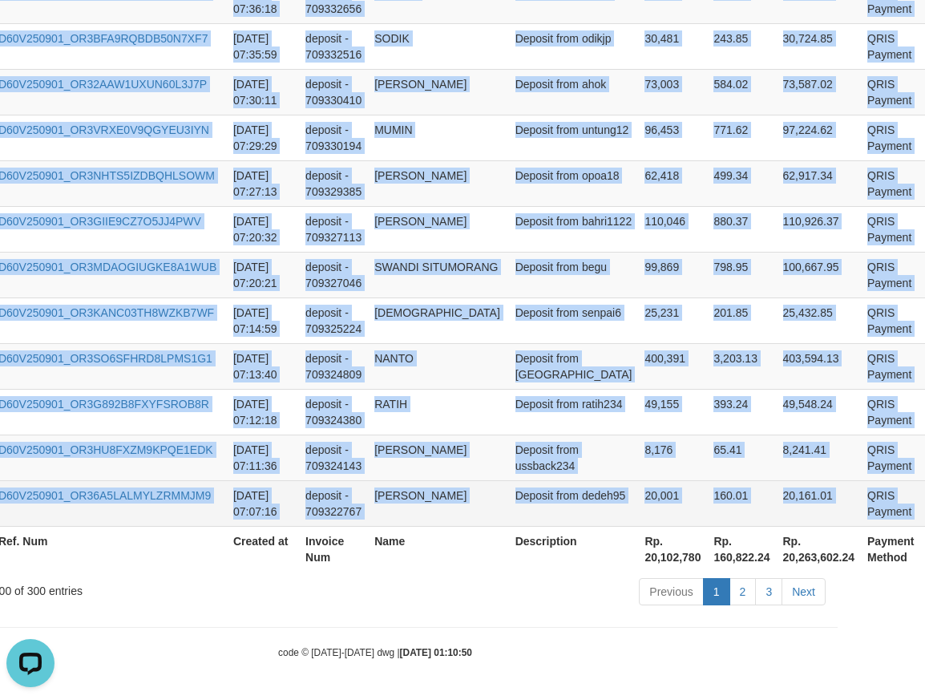
copy tbody "DENTOTO D60V250901_OR3X77R3NUCHLNNVK9O 2025-09-01 10:42:43 deposit - 709433366 …"
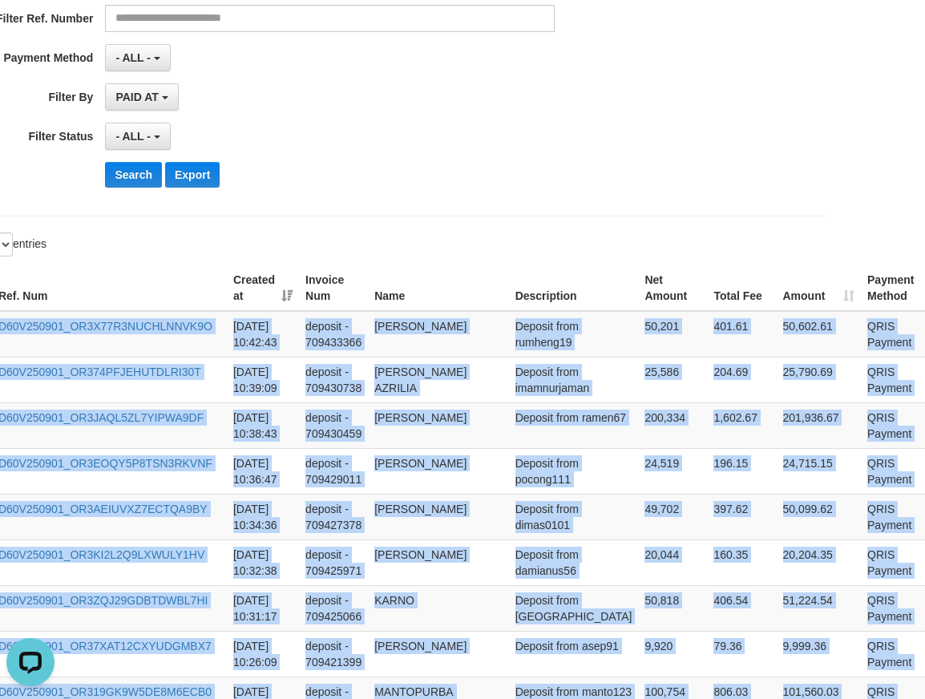
scroll to position [0, 87]
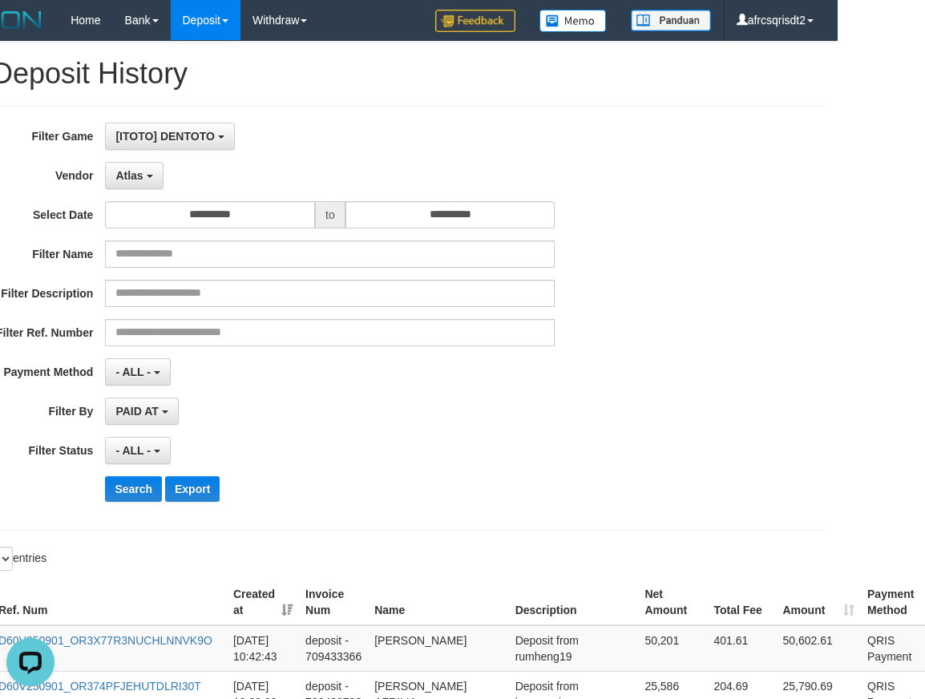
drag, startPoint x: 626, startPoint y: 100, endPoint x: 744, endPoint y: 146, distance: 127.2
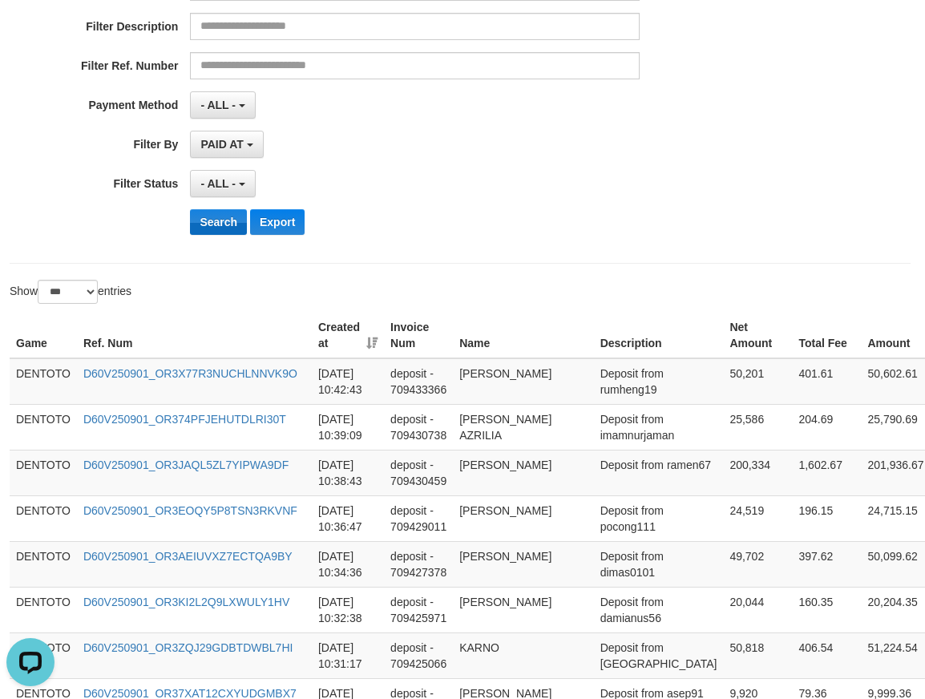
scroll to position [267, 0]
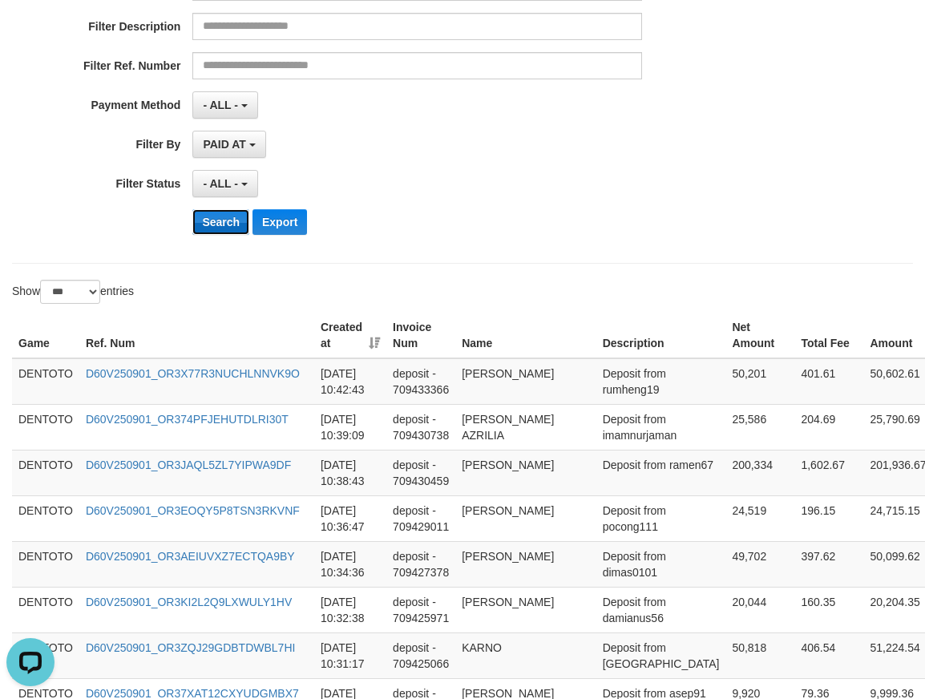
click at [205, 225] on button "Search" at bounding box center [220, 222] width 57 height 26
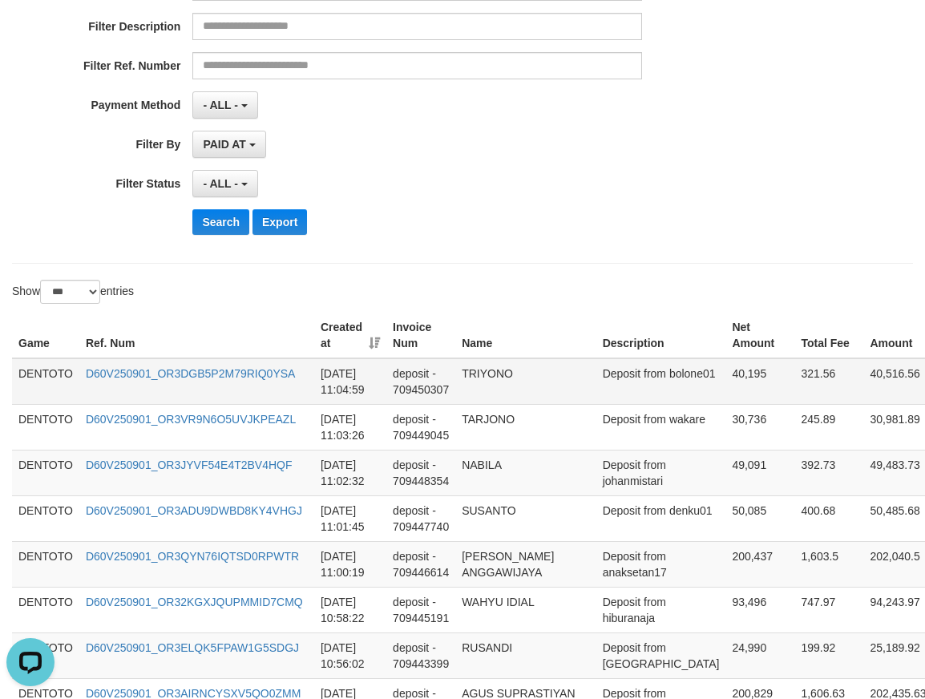
click at [51, 372] on td "DENTOTO" at bounding box center [45, 381] width 67 height 47
click at [49, 371] on td "DENTOTO" at bounding box center [45, 381] width 67 height 47
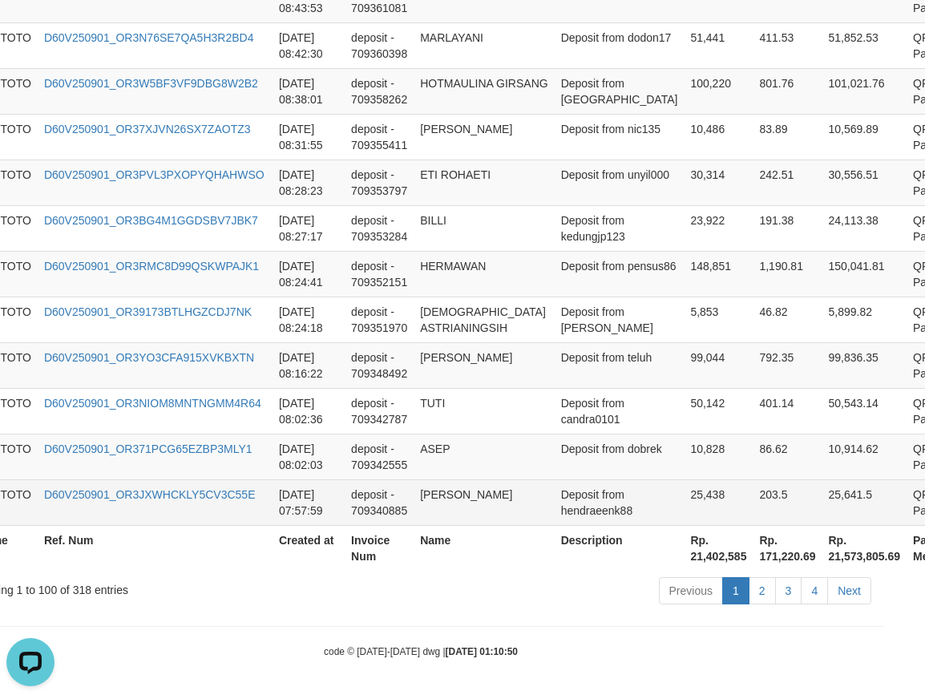
scroll to position [4671, 87]
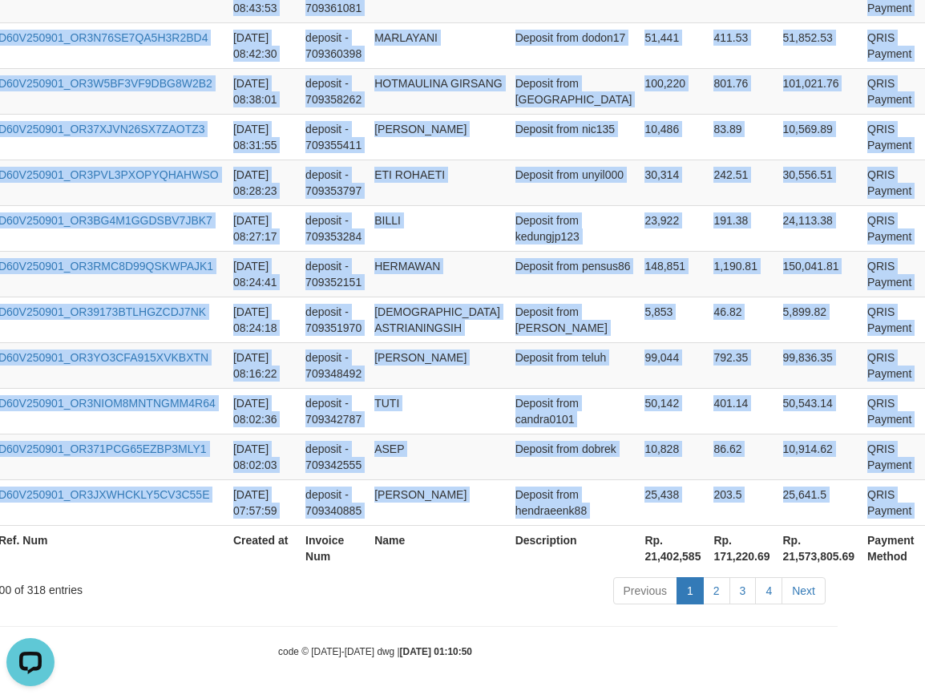
copy tbody "DENTOTO D60V250901_OR3DGB5P2M79RIQ0YSA 2025-09-01 11:04:59 deposit - 709450307 …"
